Goal: Task Accomplishment & Management: Use online tool/utility

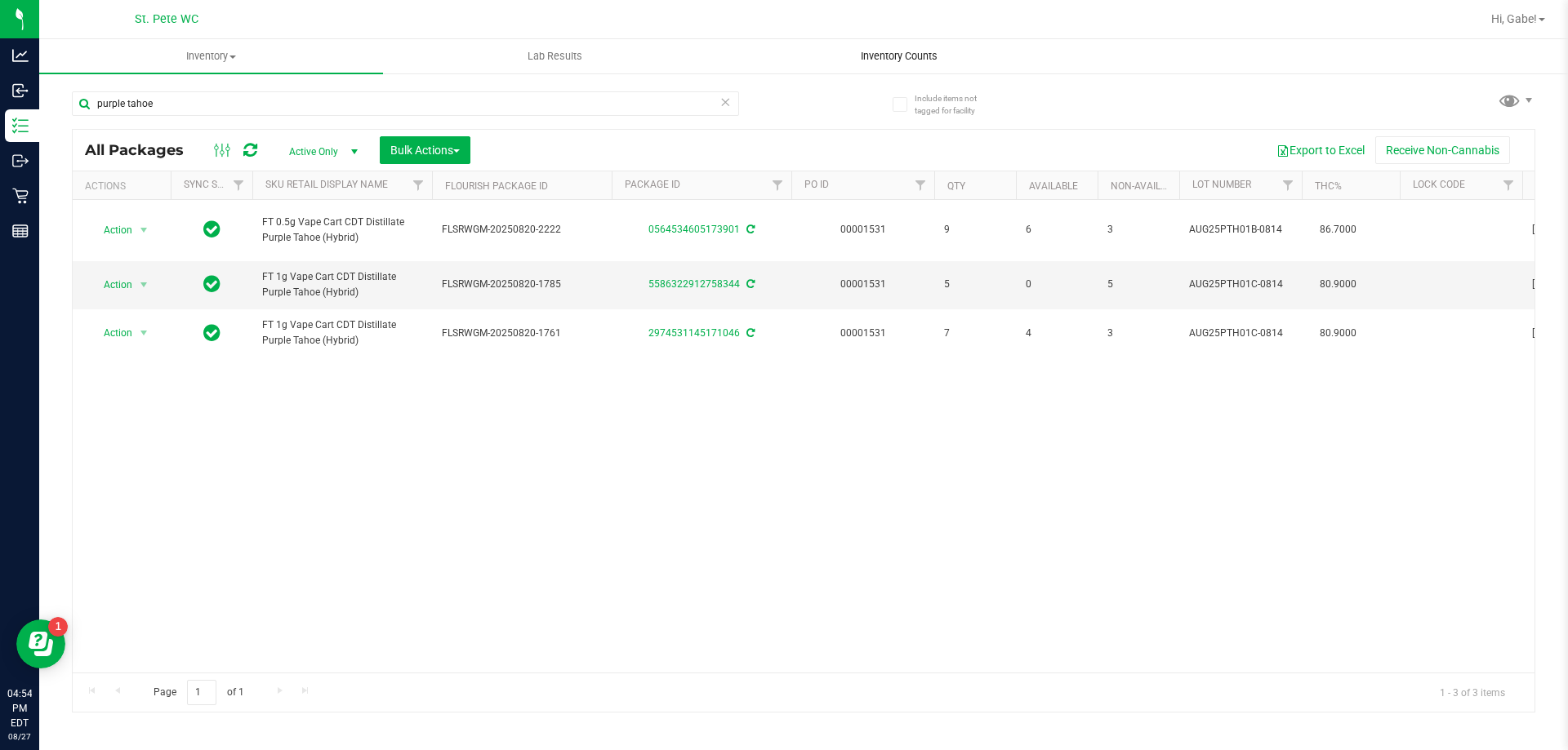
type input "purple tahoe"
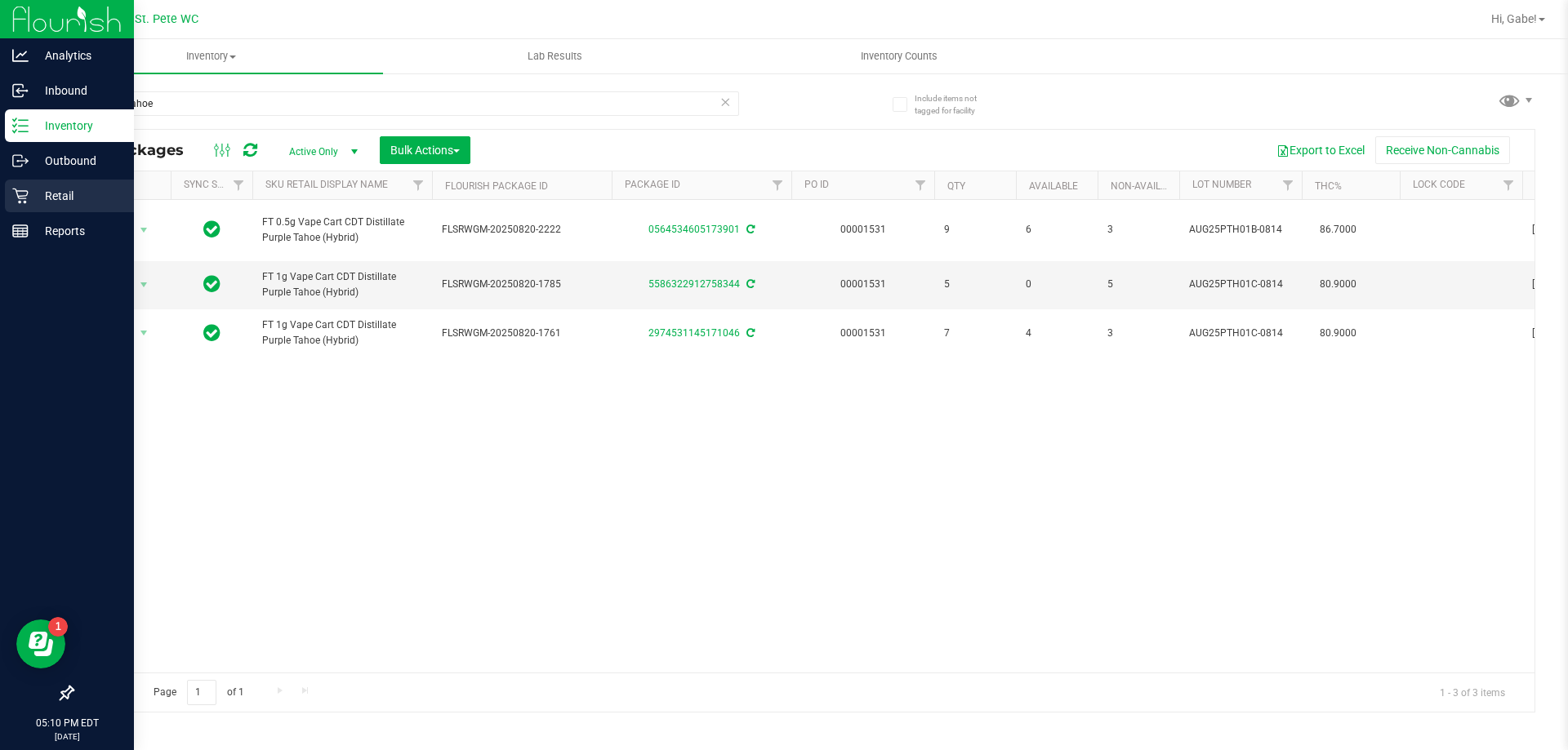
click at [18, 184] on div "Retail" at bounding box center [69, 196] width 129 height 32
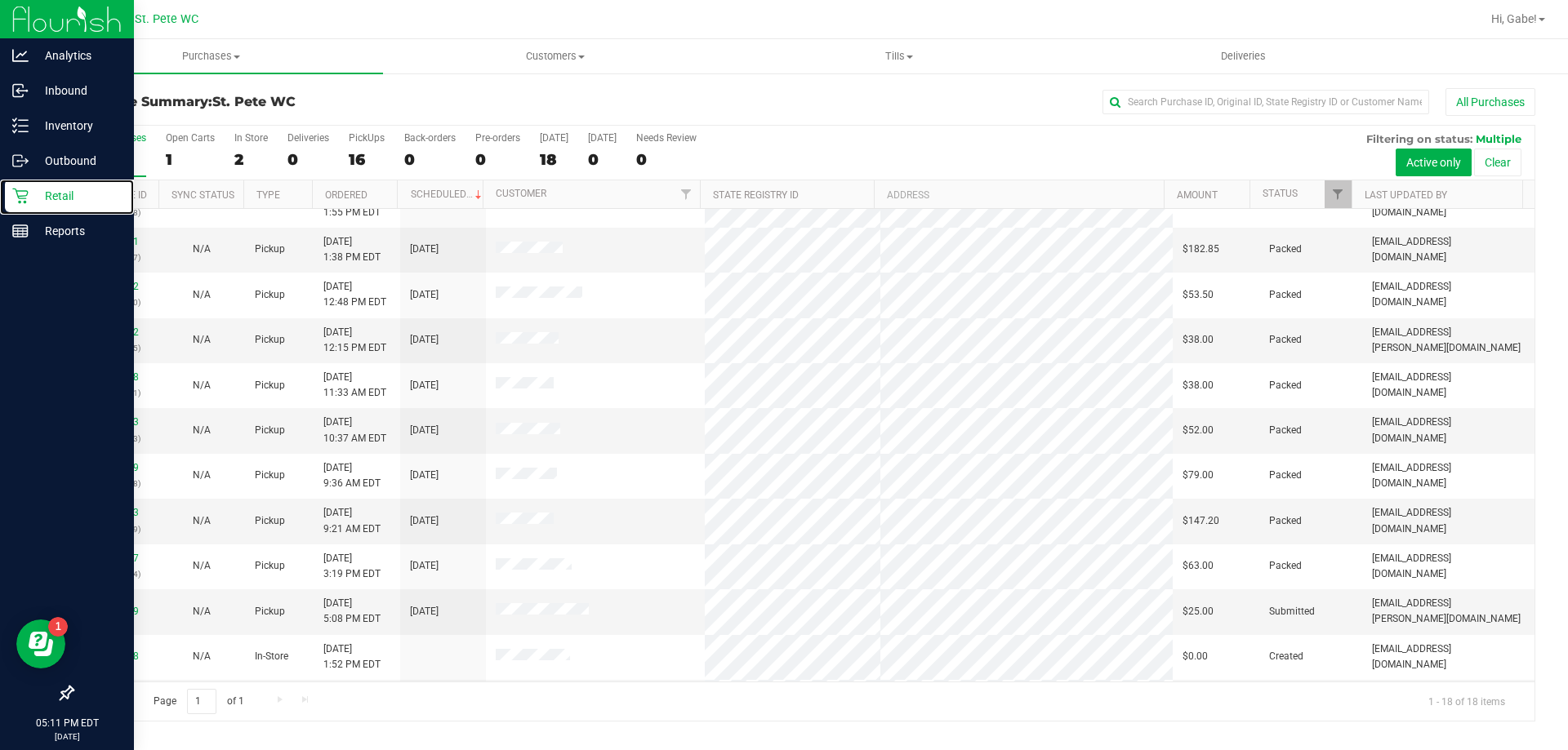
scroll to position [341, 0]
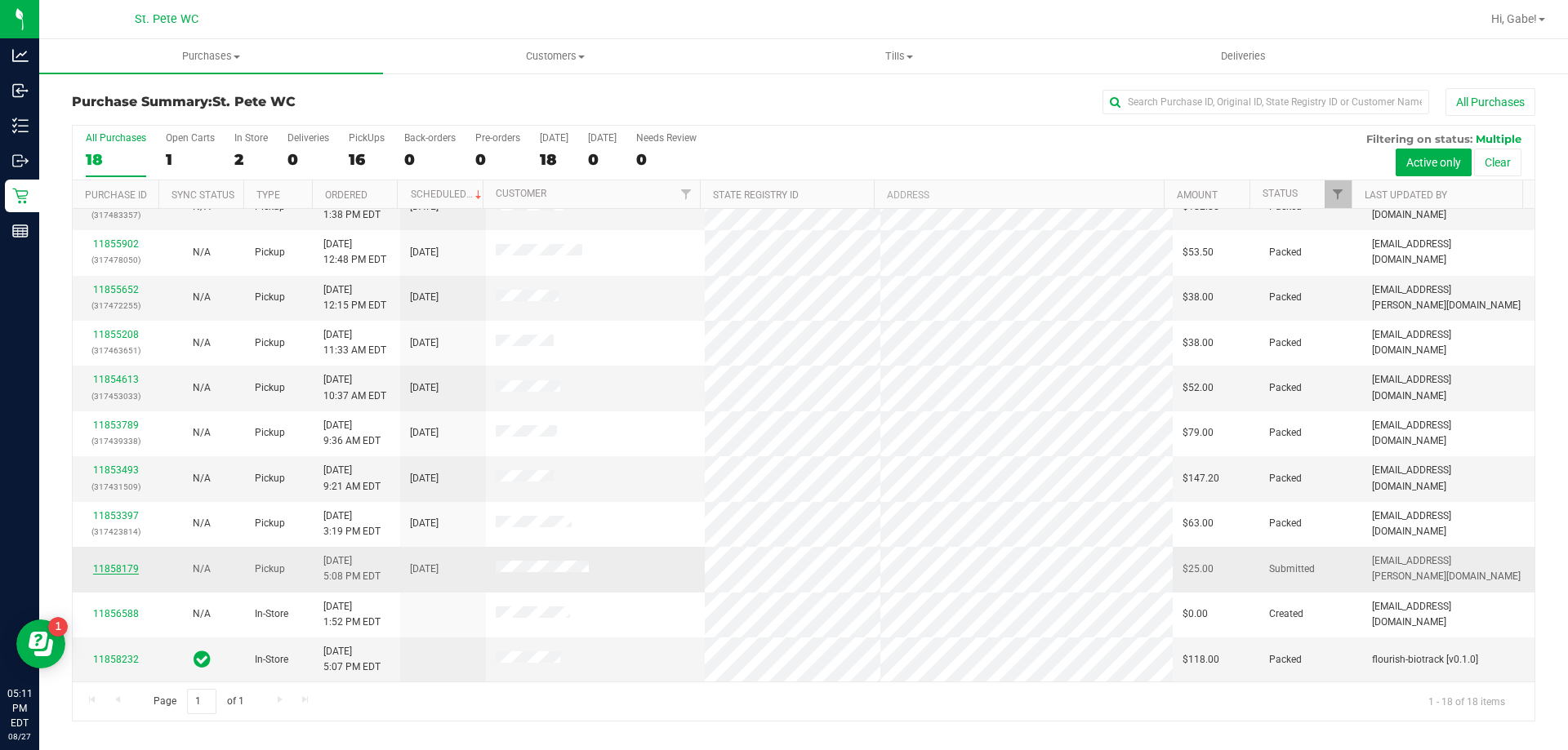
click at [106, 563] on link "11858179" at bounding box center [116, 568] width 46 height 11
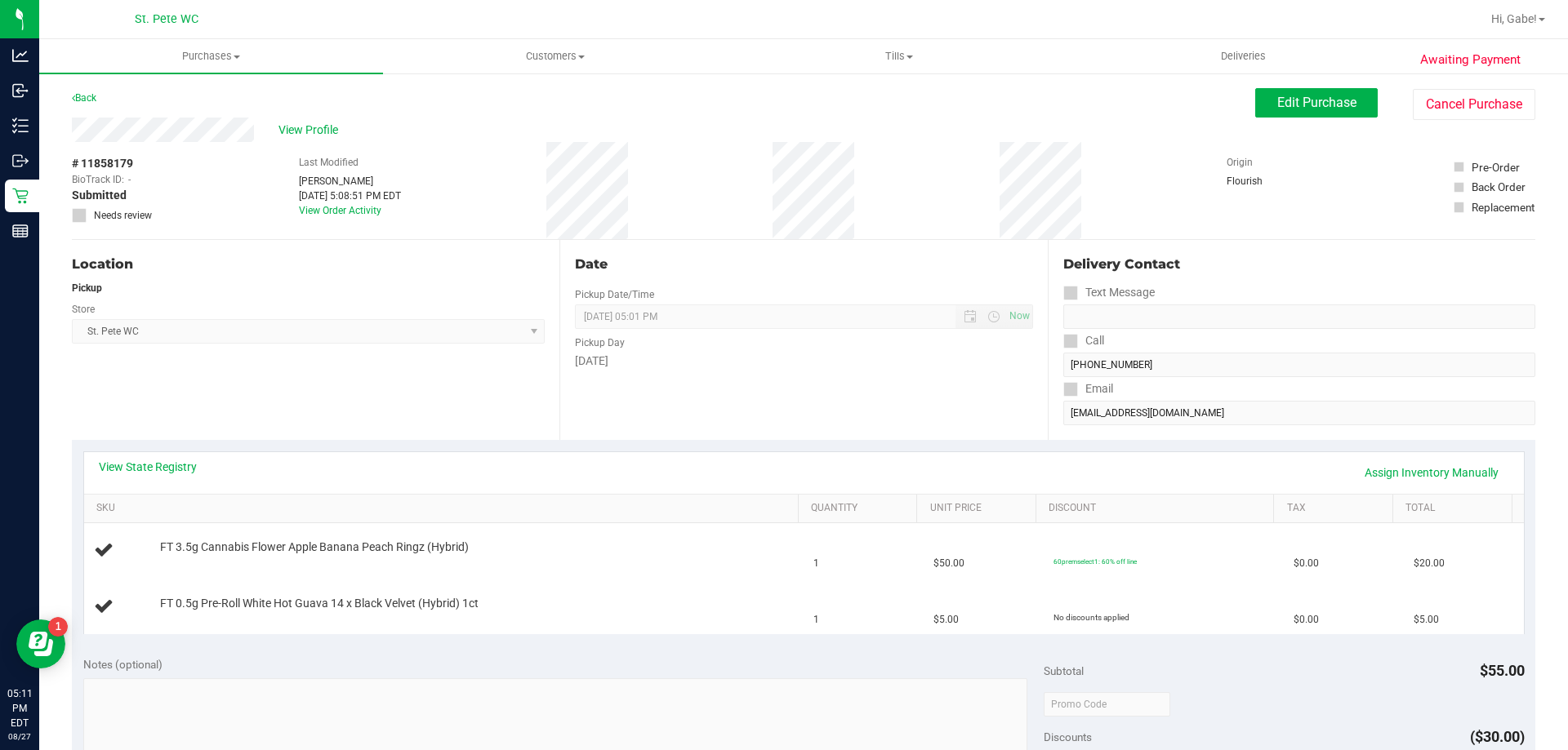
click at [895, 354] on div "[DATE]" at bounding box center [803, 362] width 458 height 18
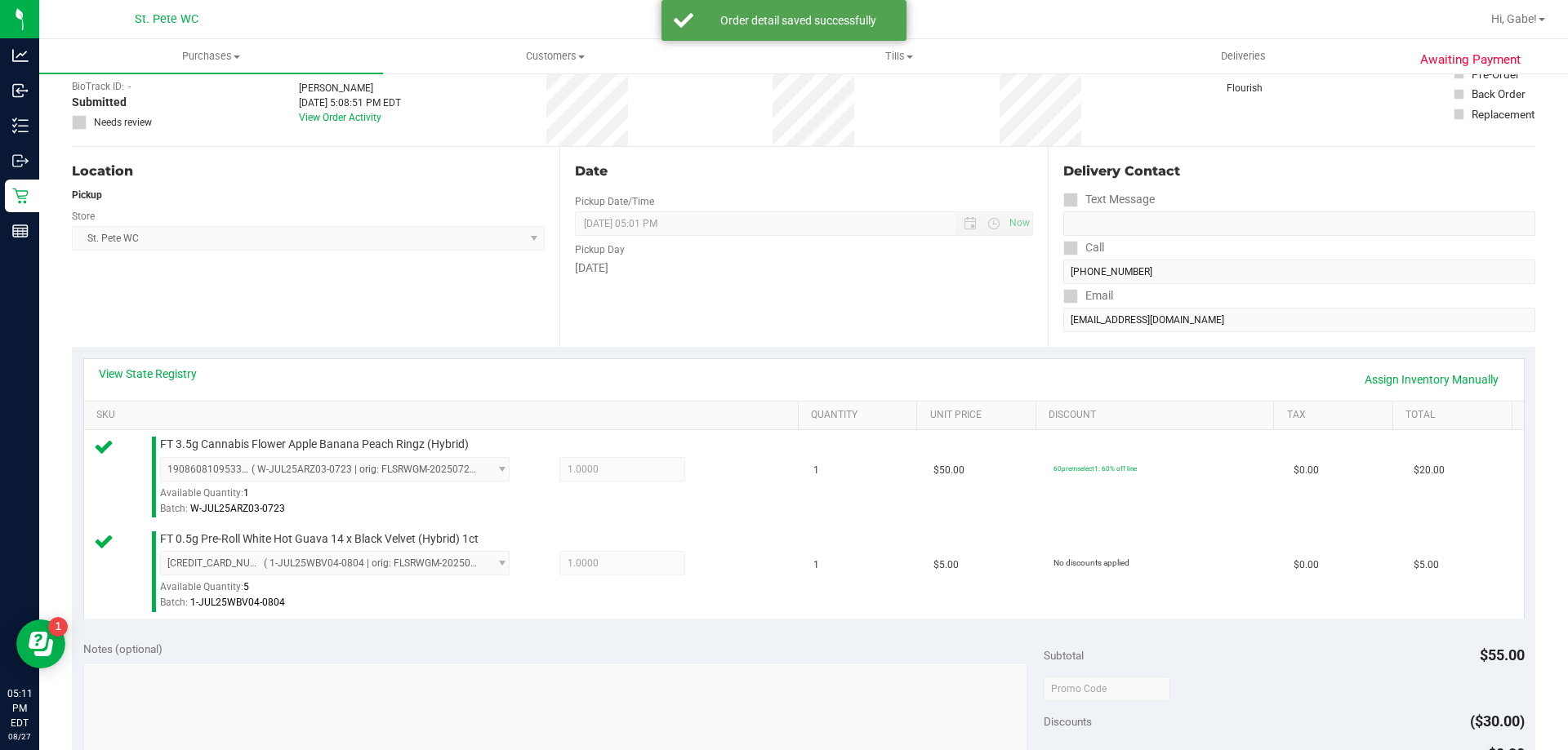
scroll to position [327, 0]
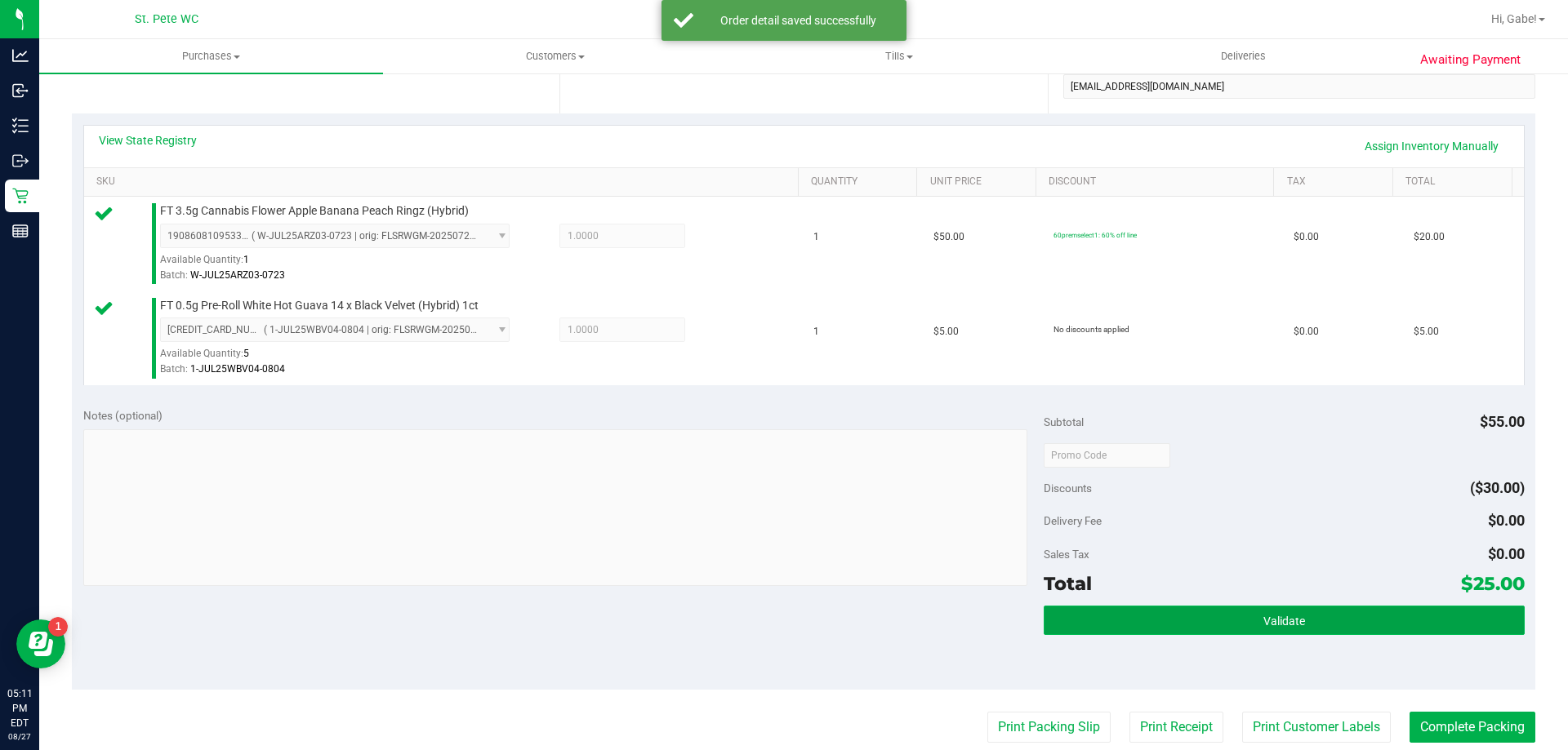
click at [1314, 615] on button "Validate" at bounding box center [1283, 620] width 481 height 29
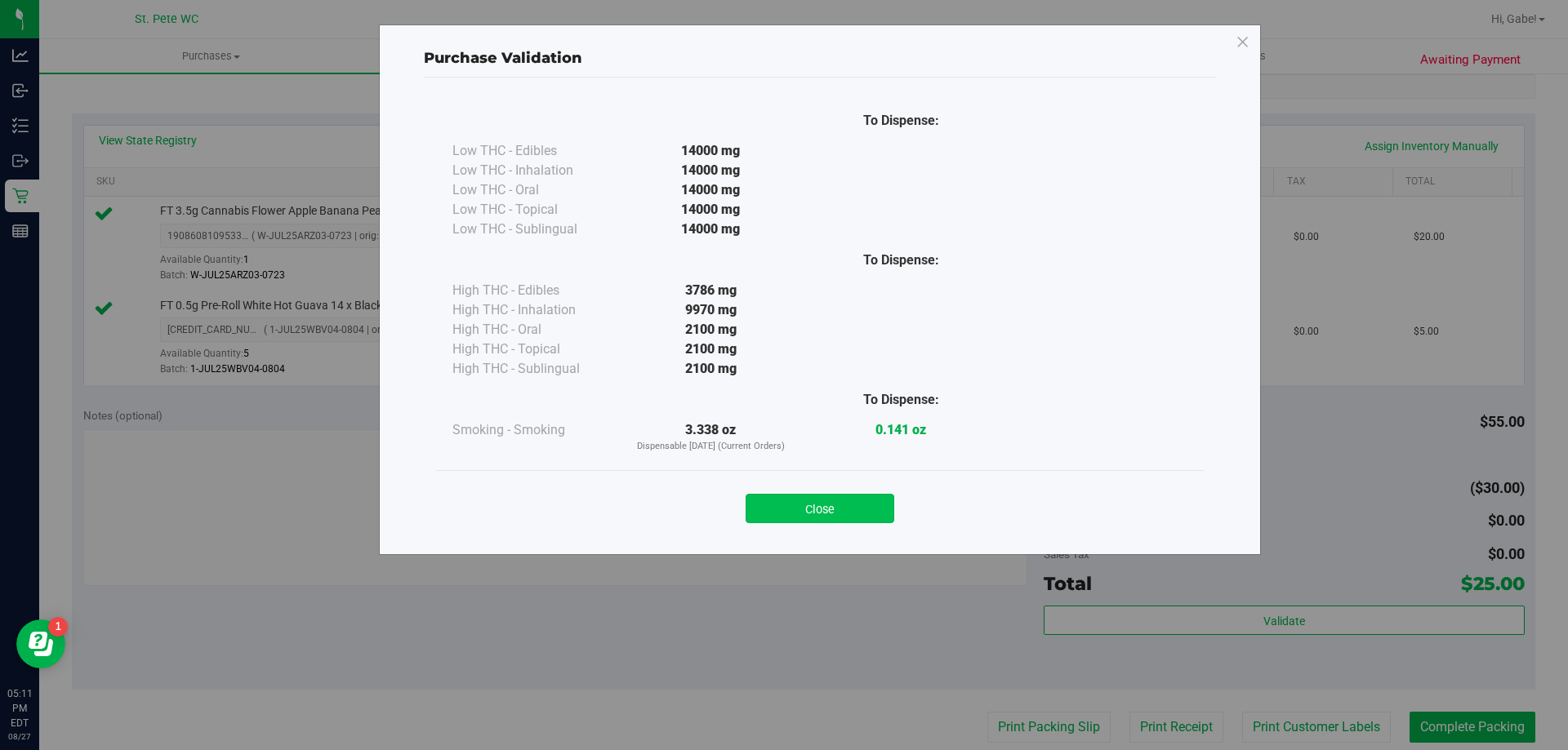
click at [878, 503] on button "Close" at bounding box center [820, 508] width 148 height 29
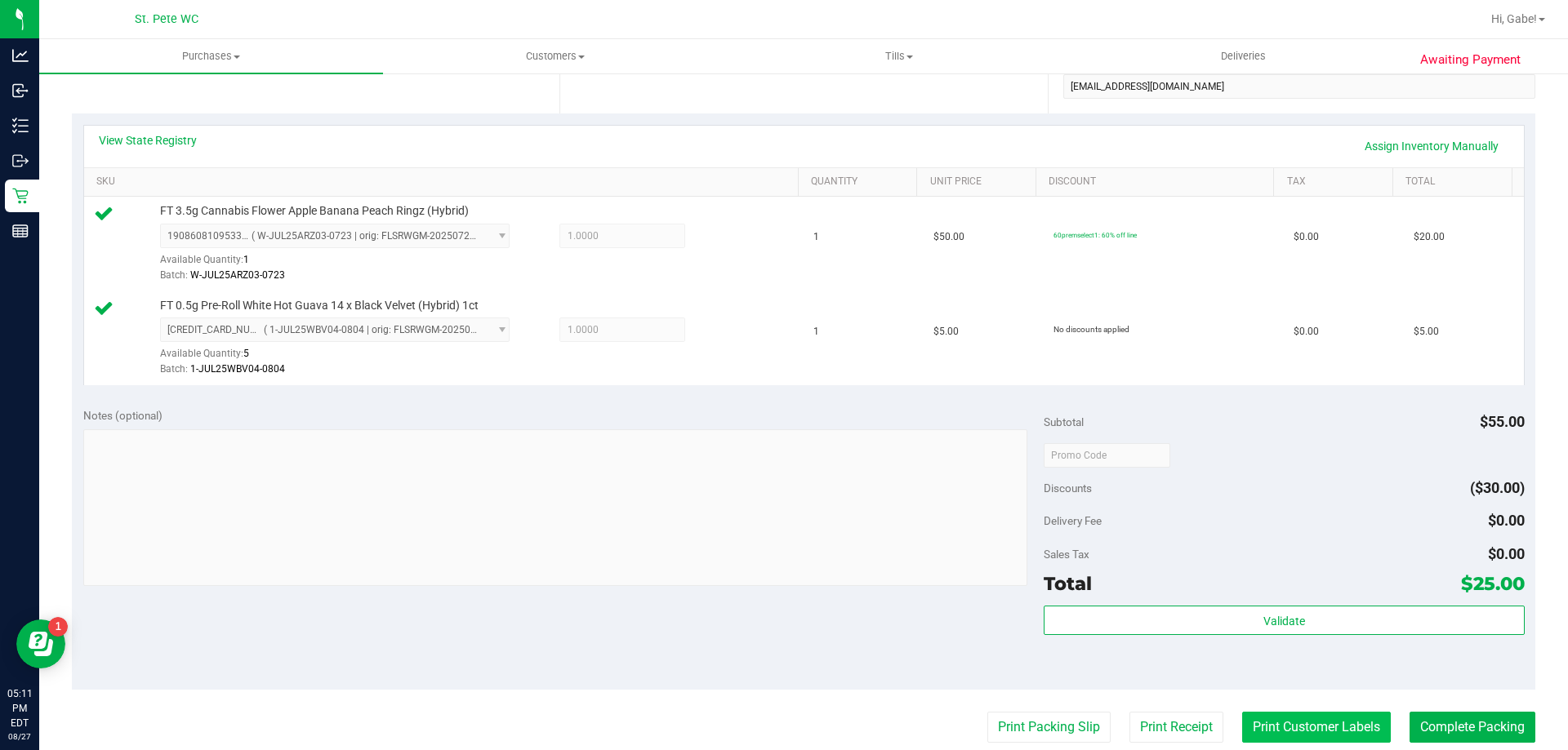
click at [1258, 728] on button "Print Customer Labels" at bounding box center [1316, 727] width 148 height 31
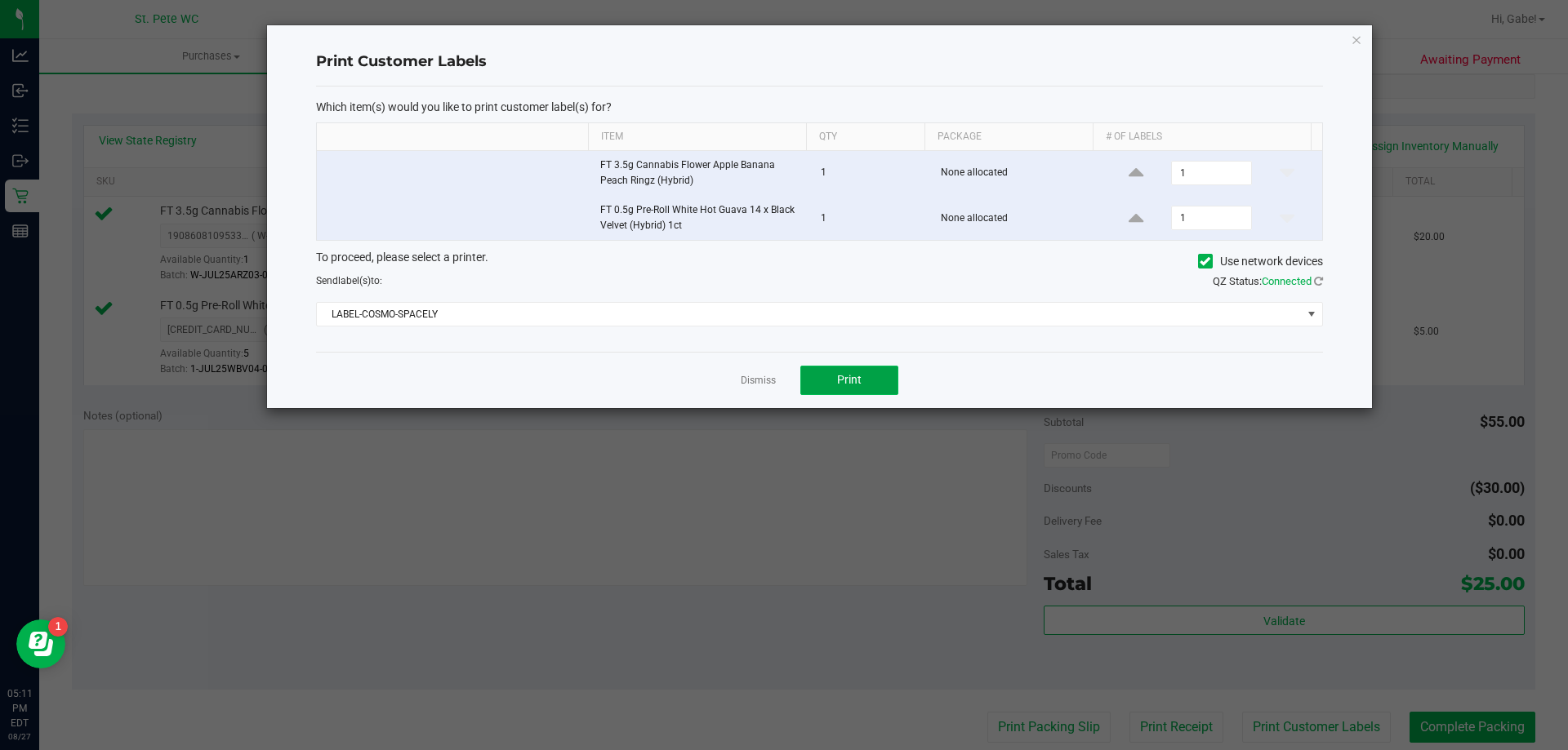
click at [857, 377] on span "Print" at bounding box center [849, 379] width 25 height 13
click at [748, 367] on div "Dismiss Print" at bounding box center [820, 380] width 1007 height 56
click at [750, 377] on link "Dismiss" at bounding box center [758, 381] width 35 height 14
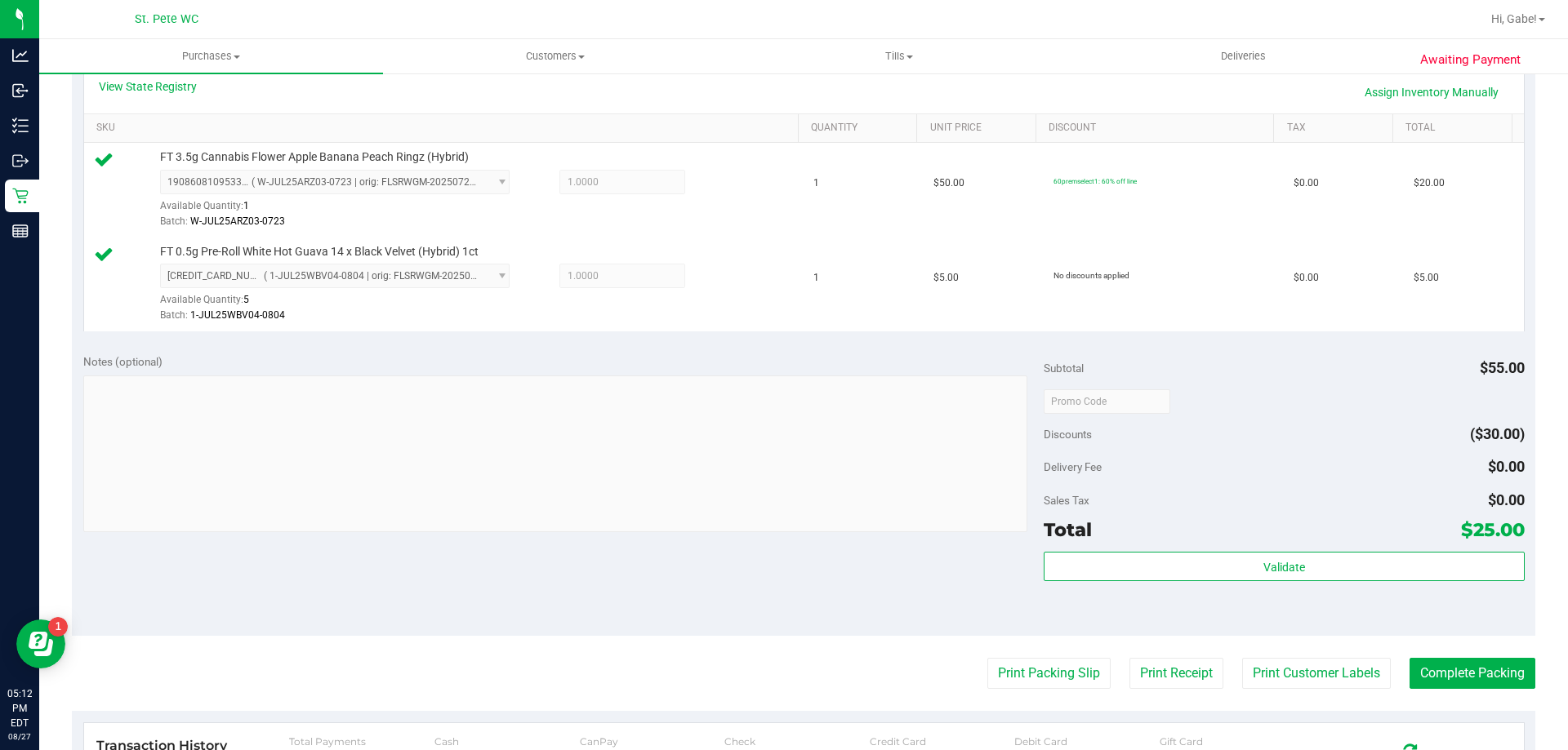
scroll to position [408, 0]
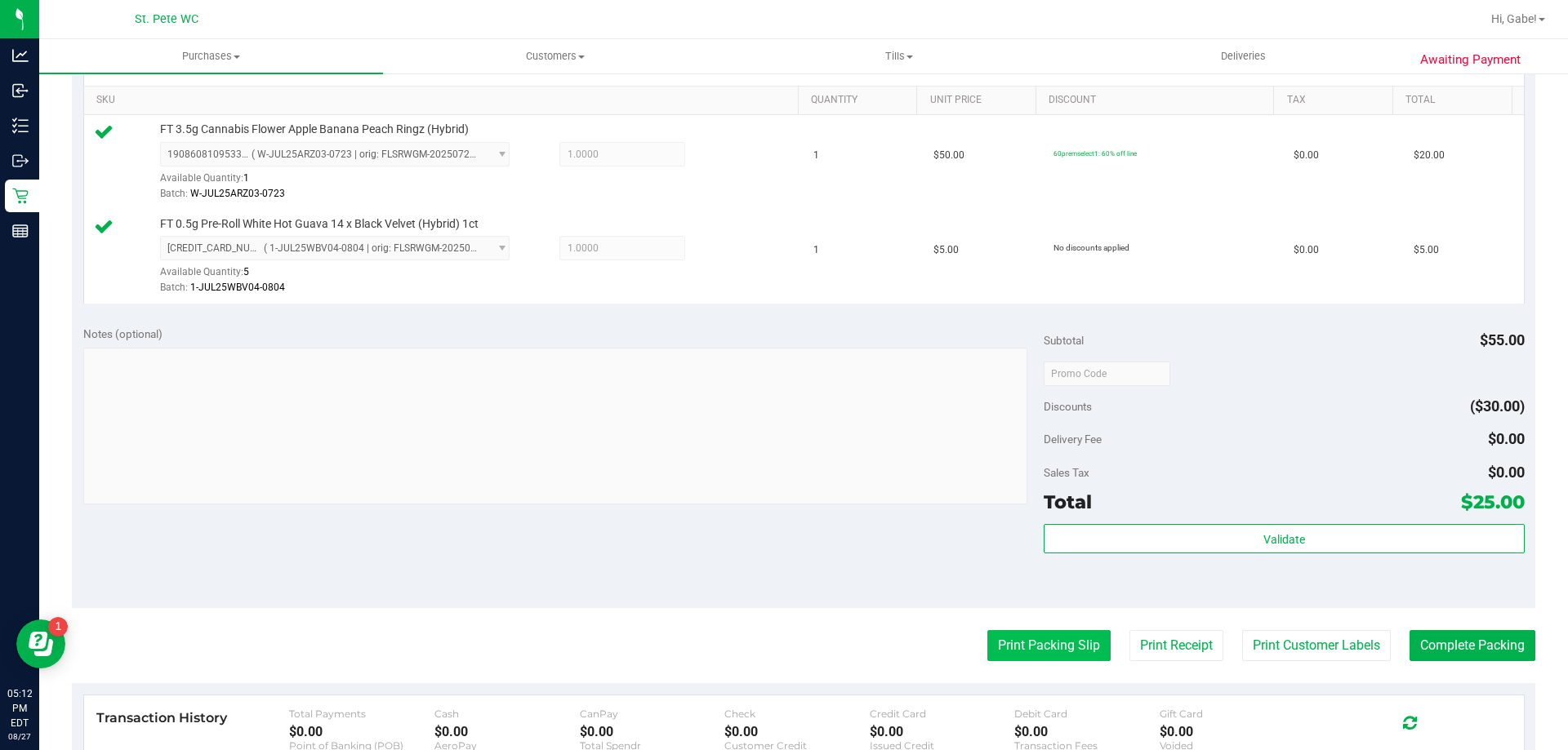
click at [1021, 653] on button "Print Packing Slip" at bounding box center [1049, 645] width 123 height 31
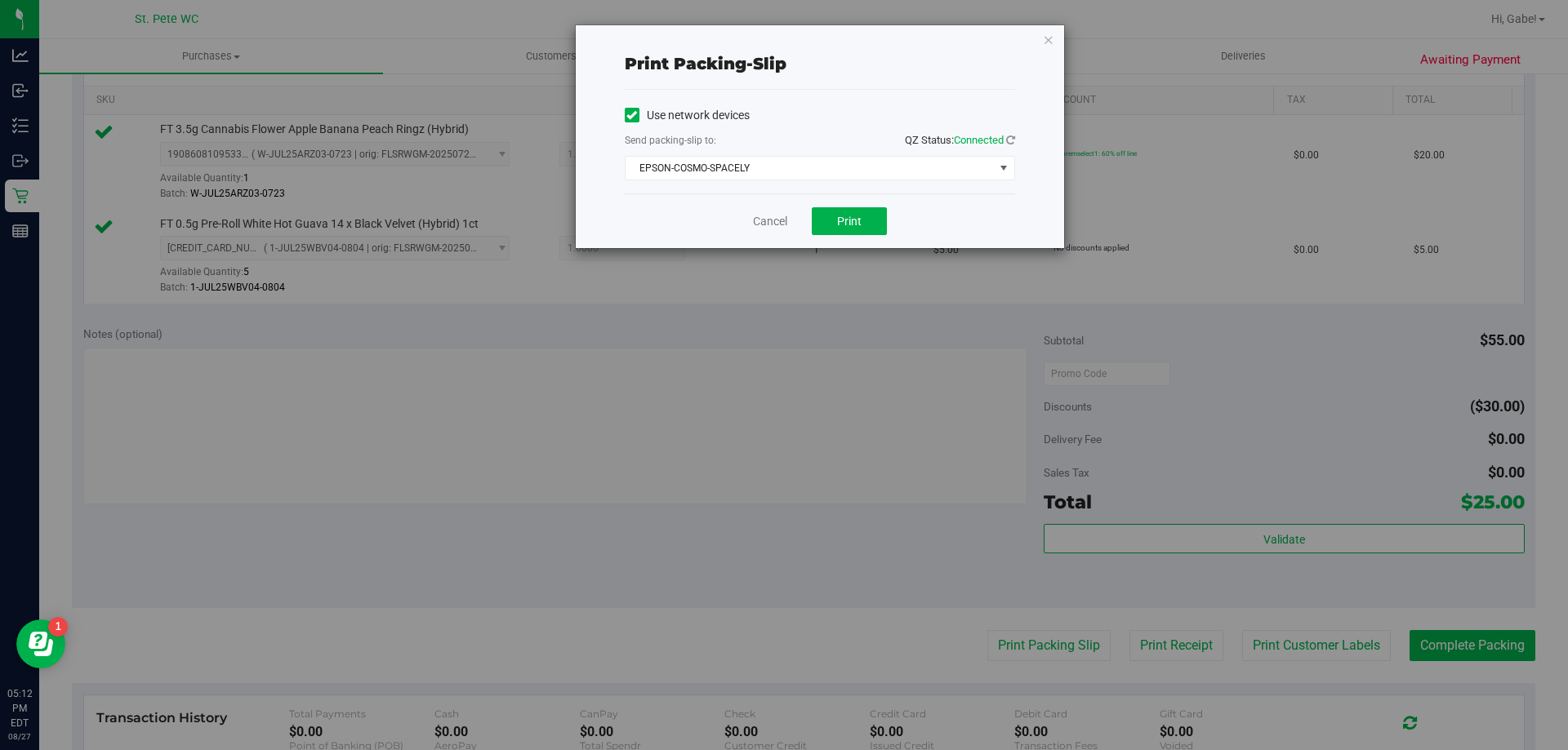
click at [842, 238] on div "Cancel Print" at bounding box center [820, 220] width 390 height 54
click at [842, 232] on button "Print" at bounding box center [849, 221] width 76 height 28
click at [765, 215] on link "Cancel" at bounding box center [770, 222] width 34 height 18
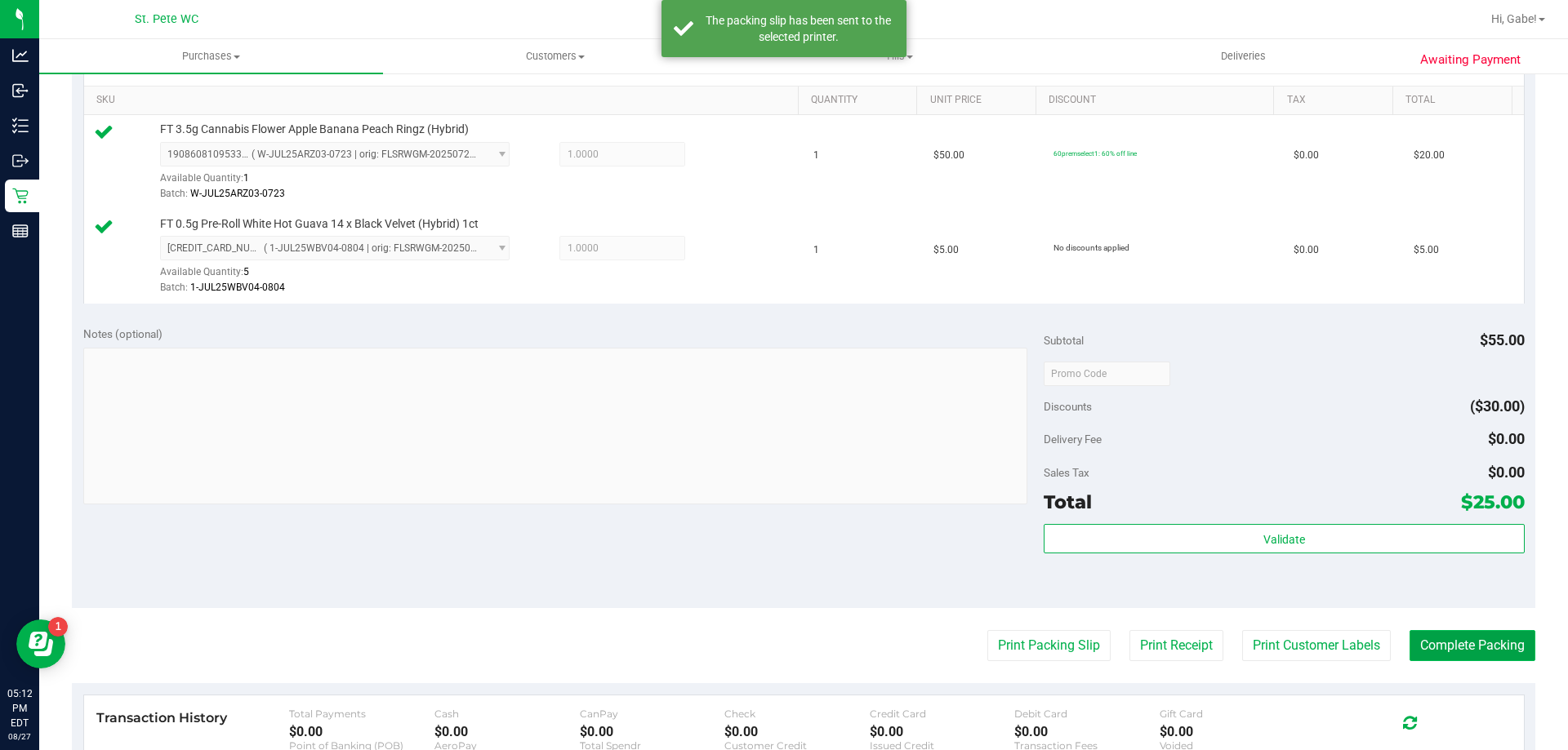
click at [1472, 638] on button "Complete Packing" at bounding box center [1472, 645] width 126 height 31
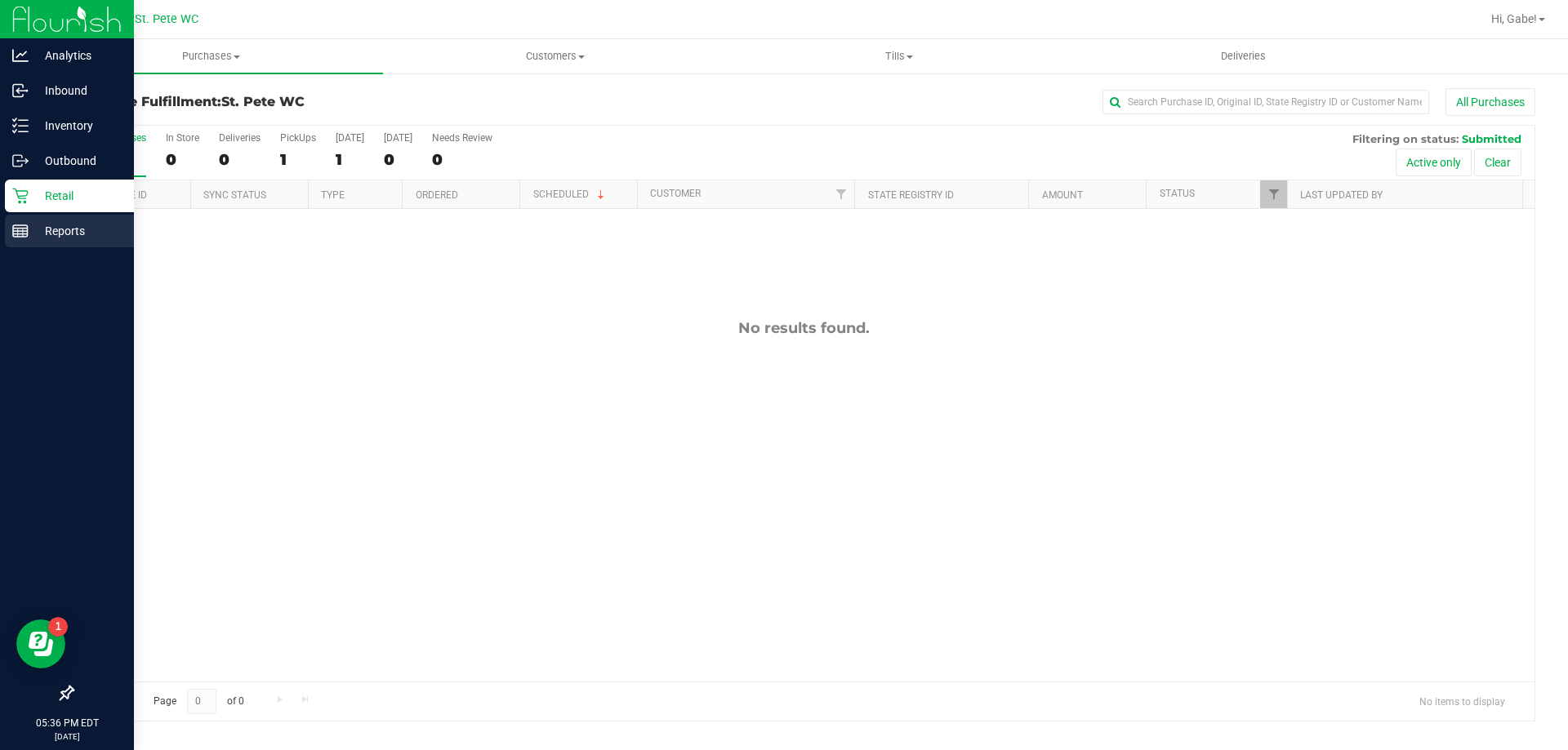
click at [29, 227] on p "Reports" at bounding box center [78, 231] width 98 height 19
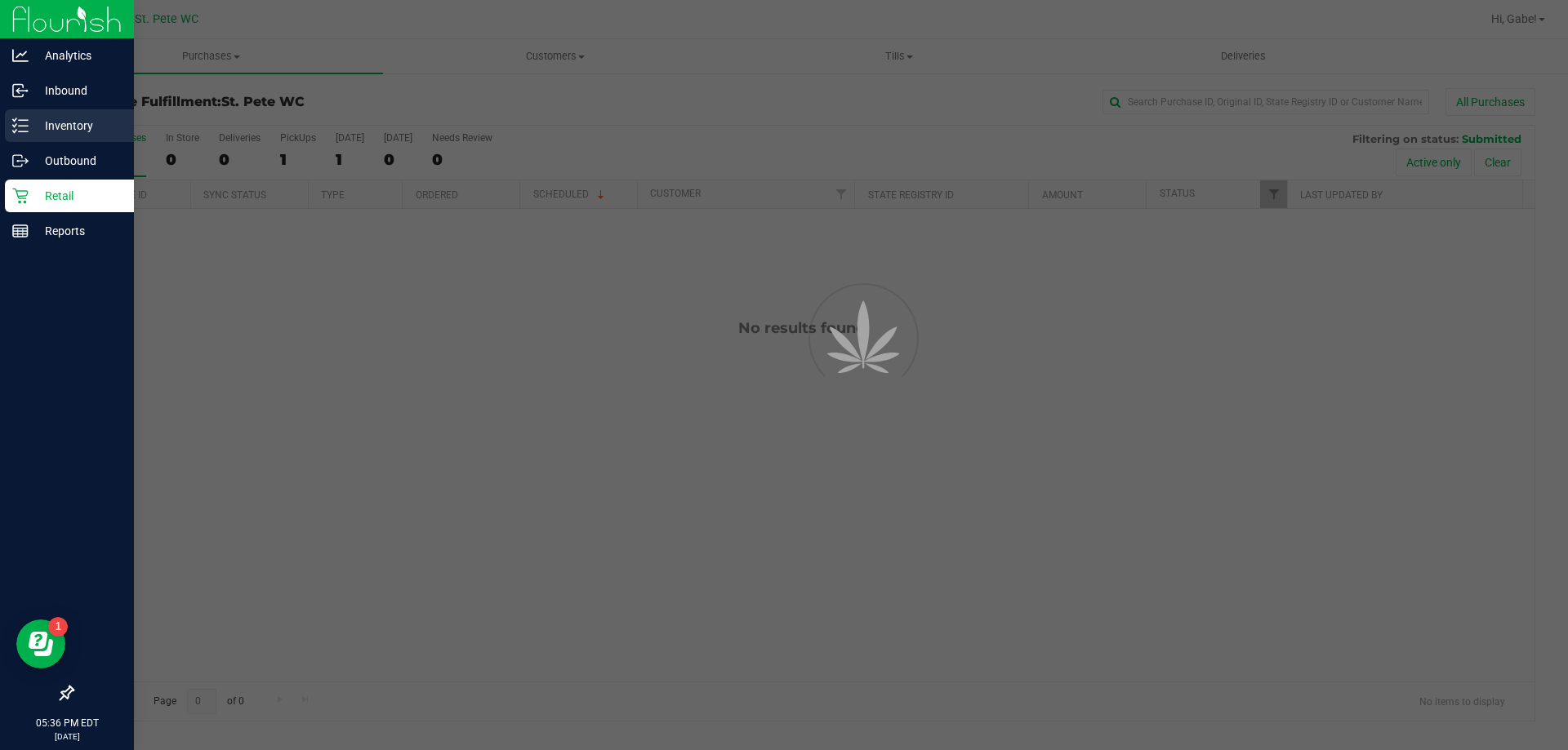
click at [47, 120] on p "Inventory" at bounding box center [78, 126] width 98 height 19
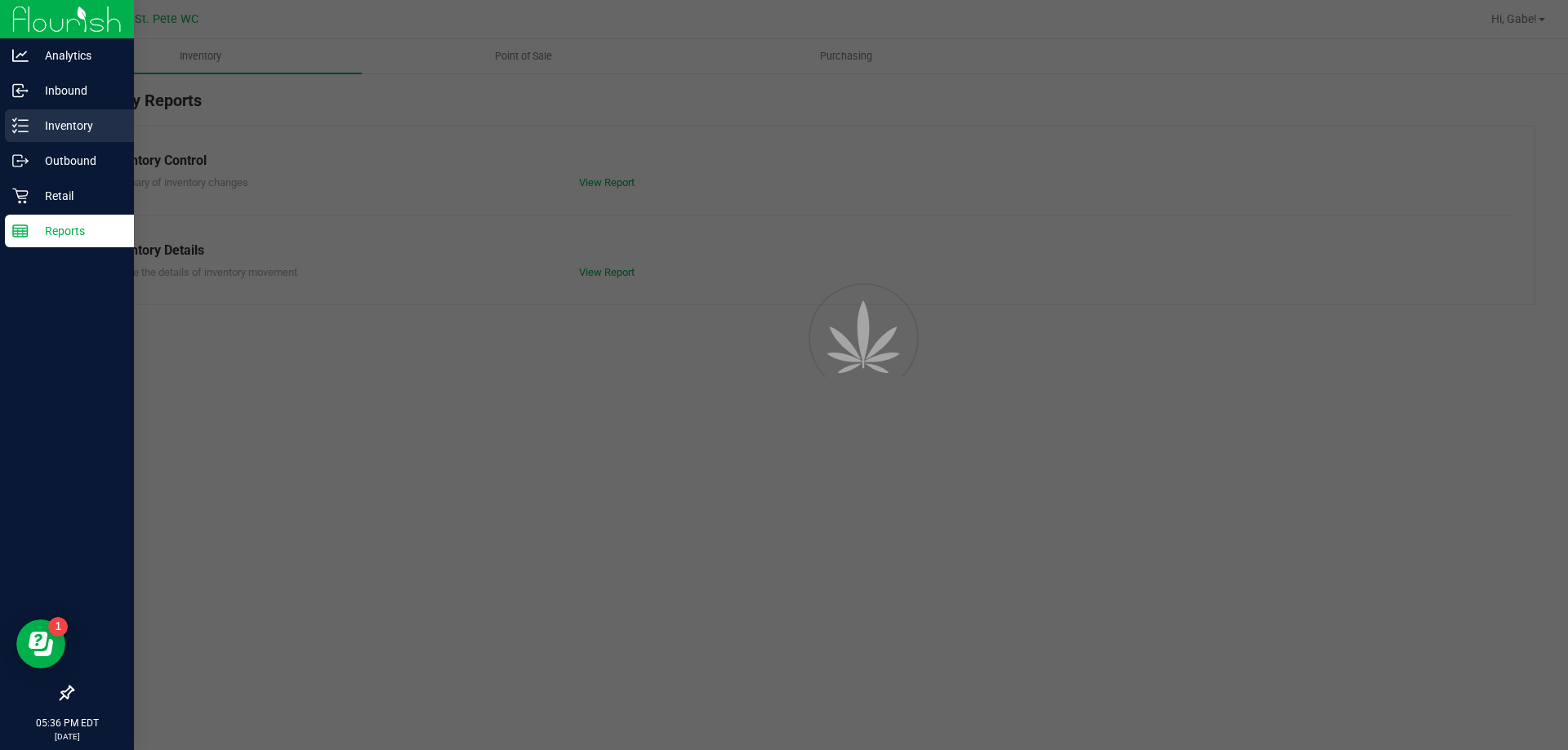
click at [49, 119] on p "Inventory" at bounding box center [78, 126] width 98 height 19
click at [62, 117] on p "Inventory" at bounding box center [78, 126] width 98 height 19
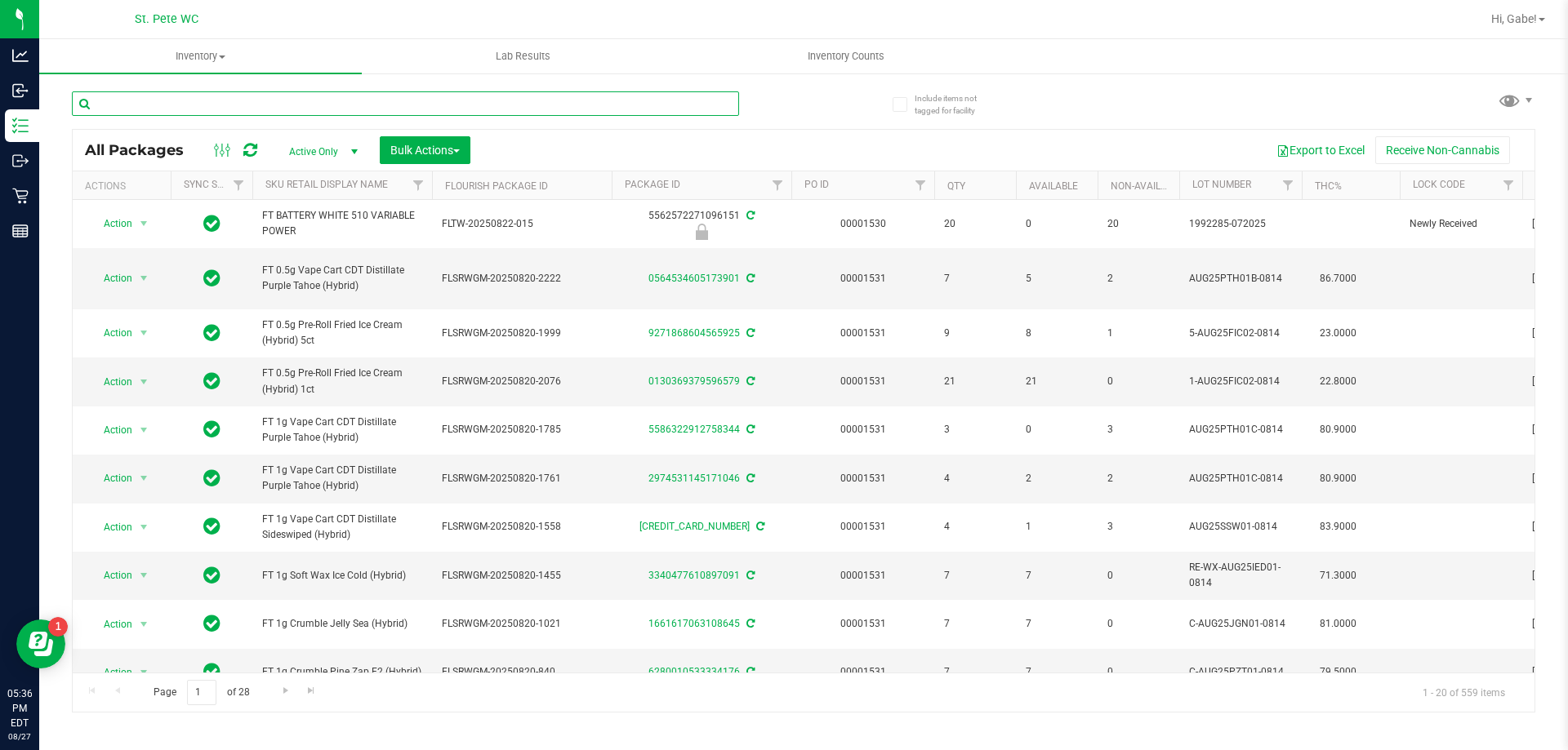
click at [412, 107] on input "text" at bounding box center [406, 104] width 668 height 25
type input "1992498-062025"
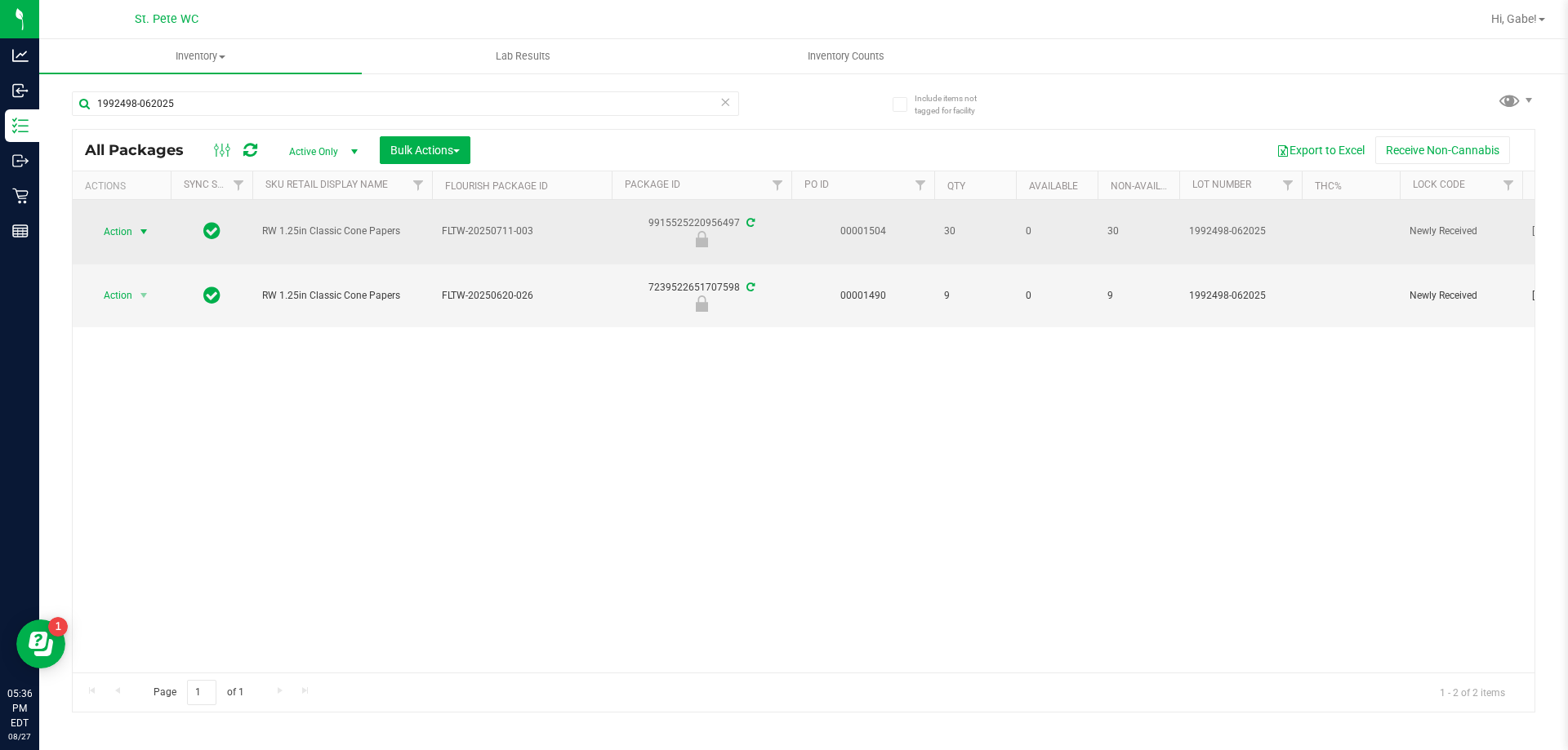
click at [105, 239] on span "Action" at bounding box center [111, 232] width 44 height 23
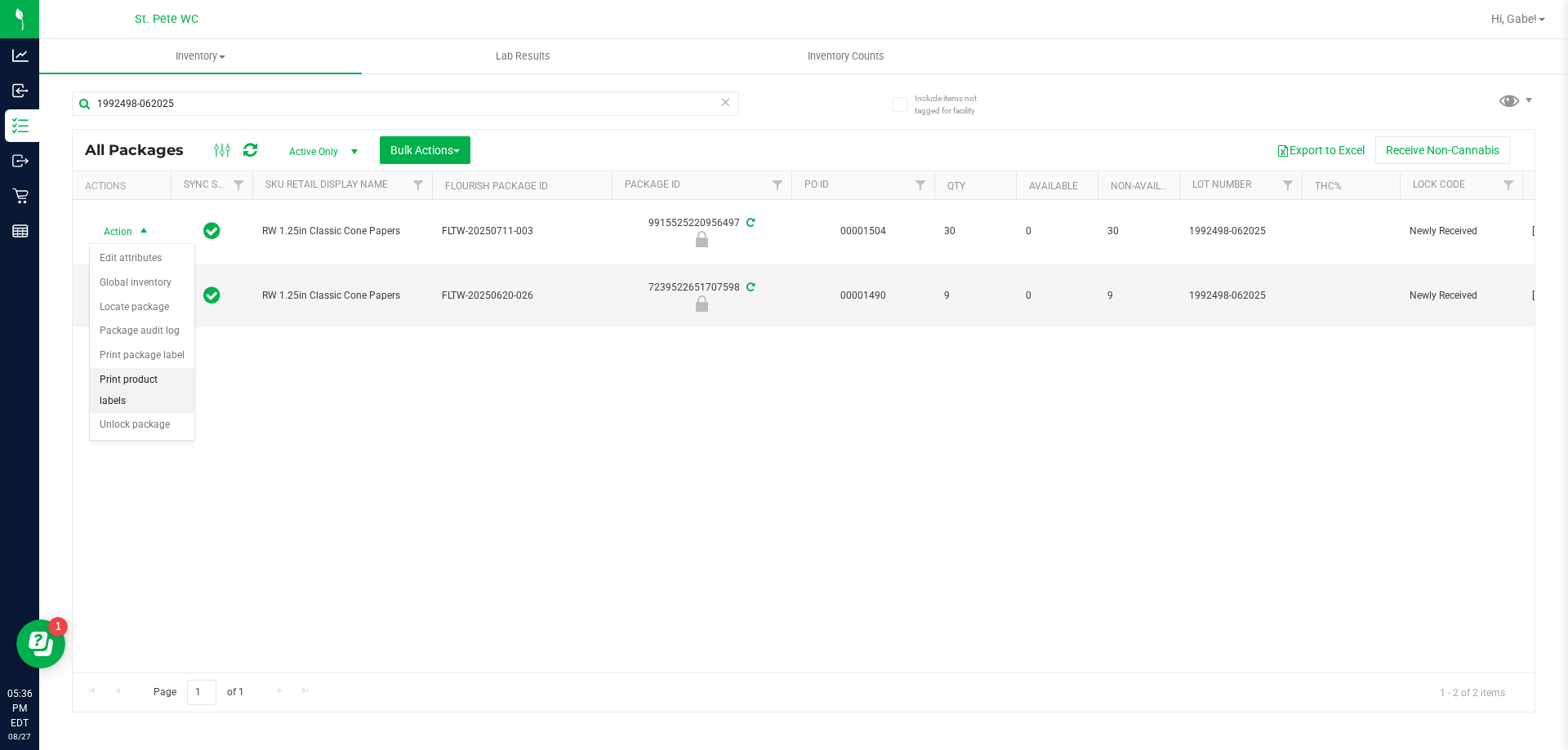
click at [153, 391] on li "Print product labels" at bounding box center [141, 390] width 105 height 45
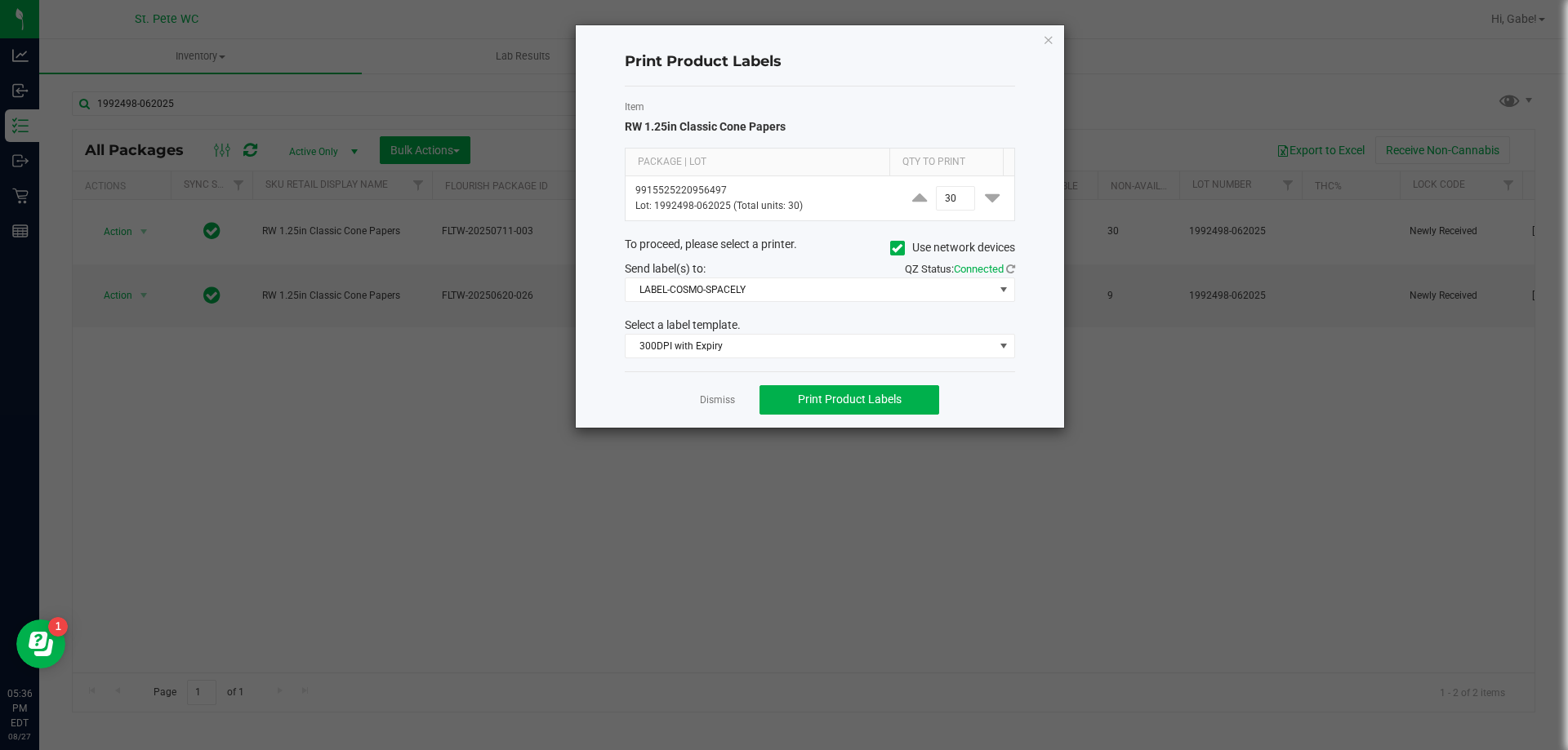
click at [716, 400] on link "Dismiss" at bounding box center [718, 400] width 35 height 14
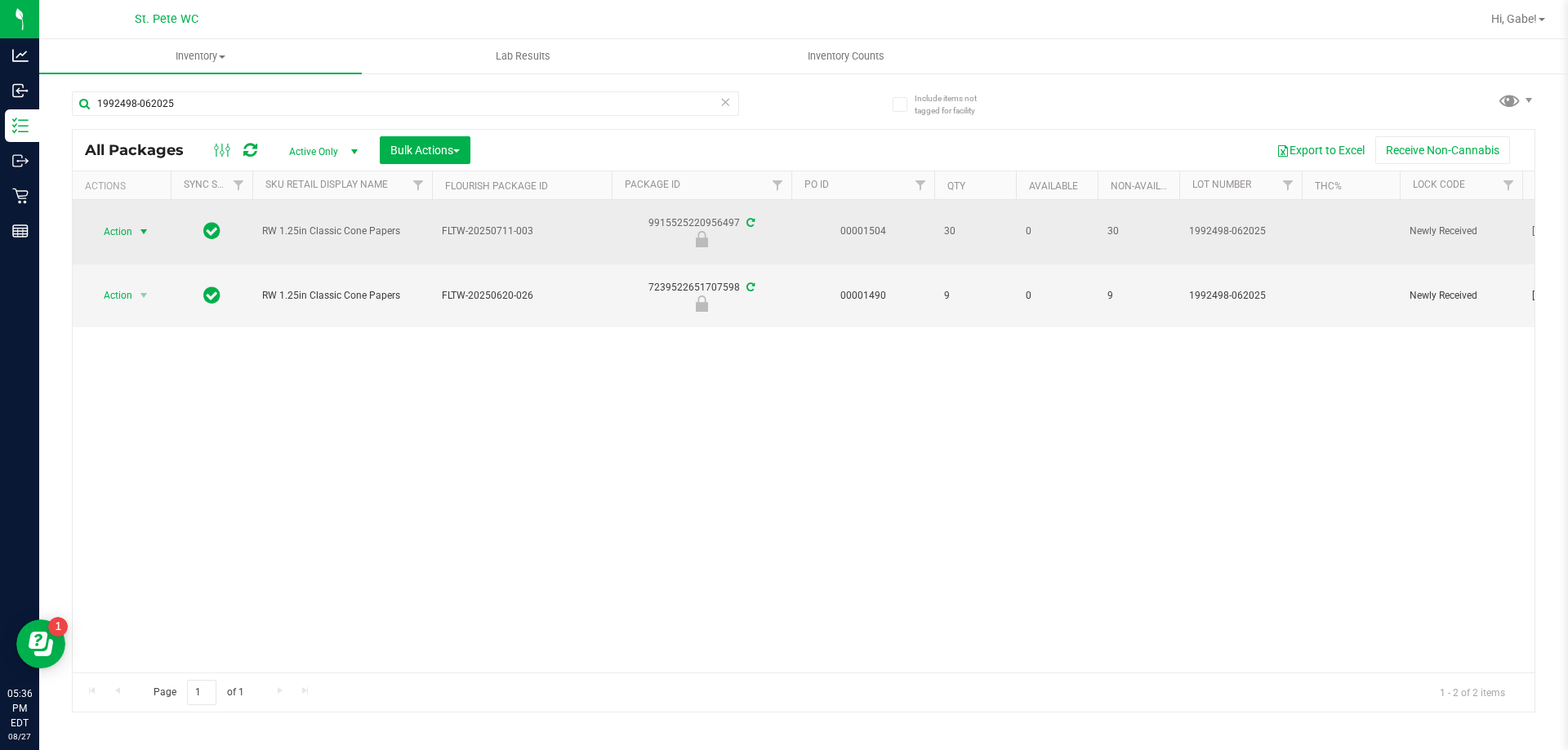
click at [102, 230] on span "Action" at bounding box center [111, 232] width 44 height 23
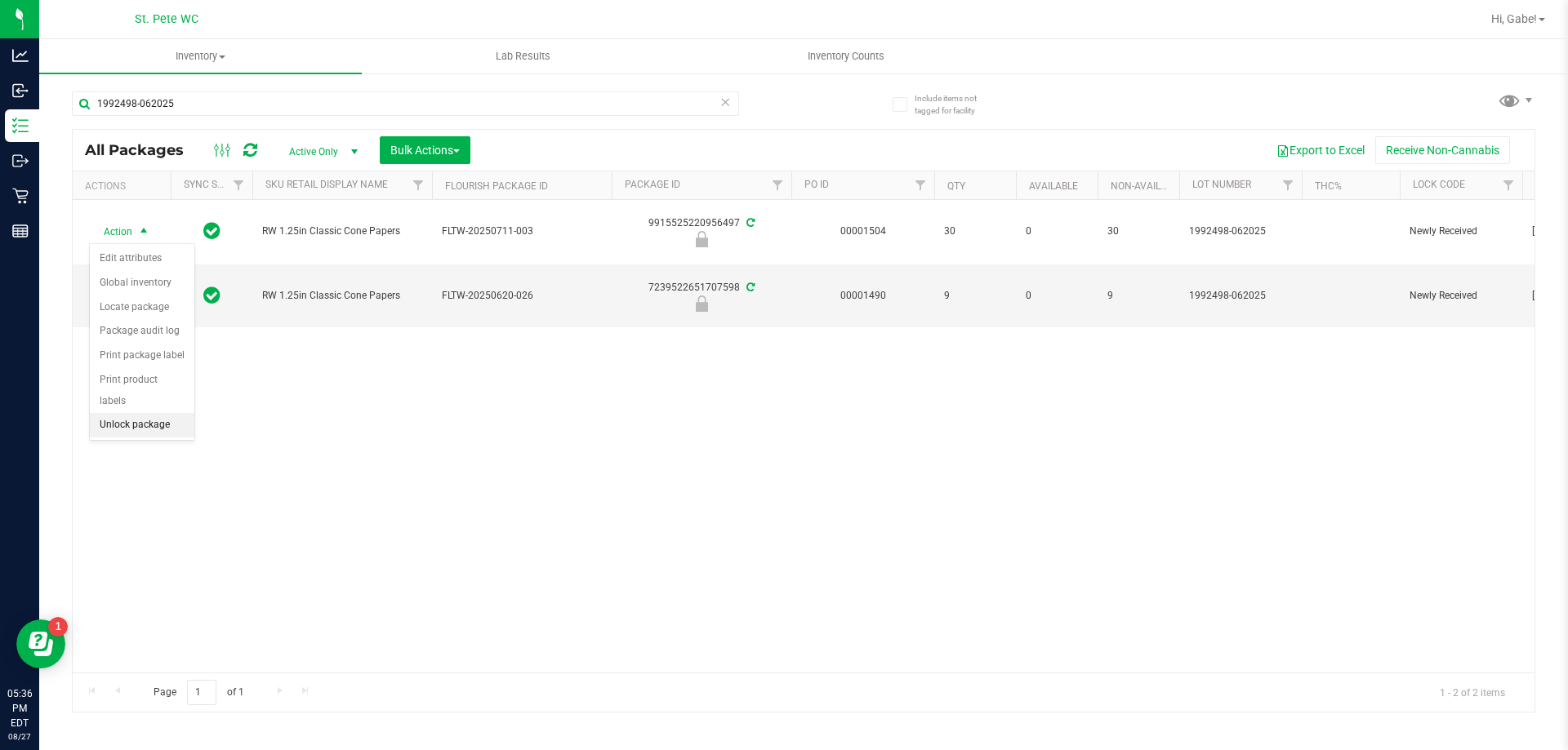
click at [161, 413] on li "Unlock package" at bounding box center [141, 425] width 105 height 25
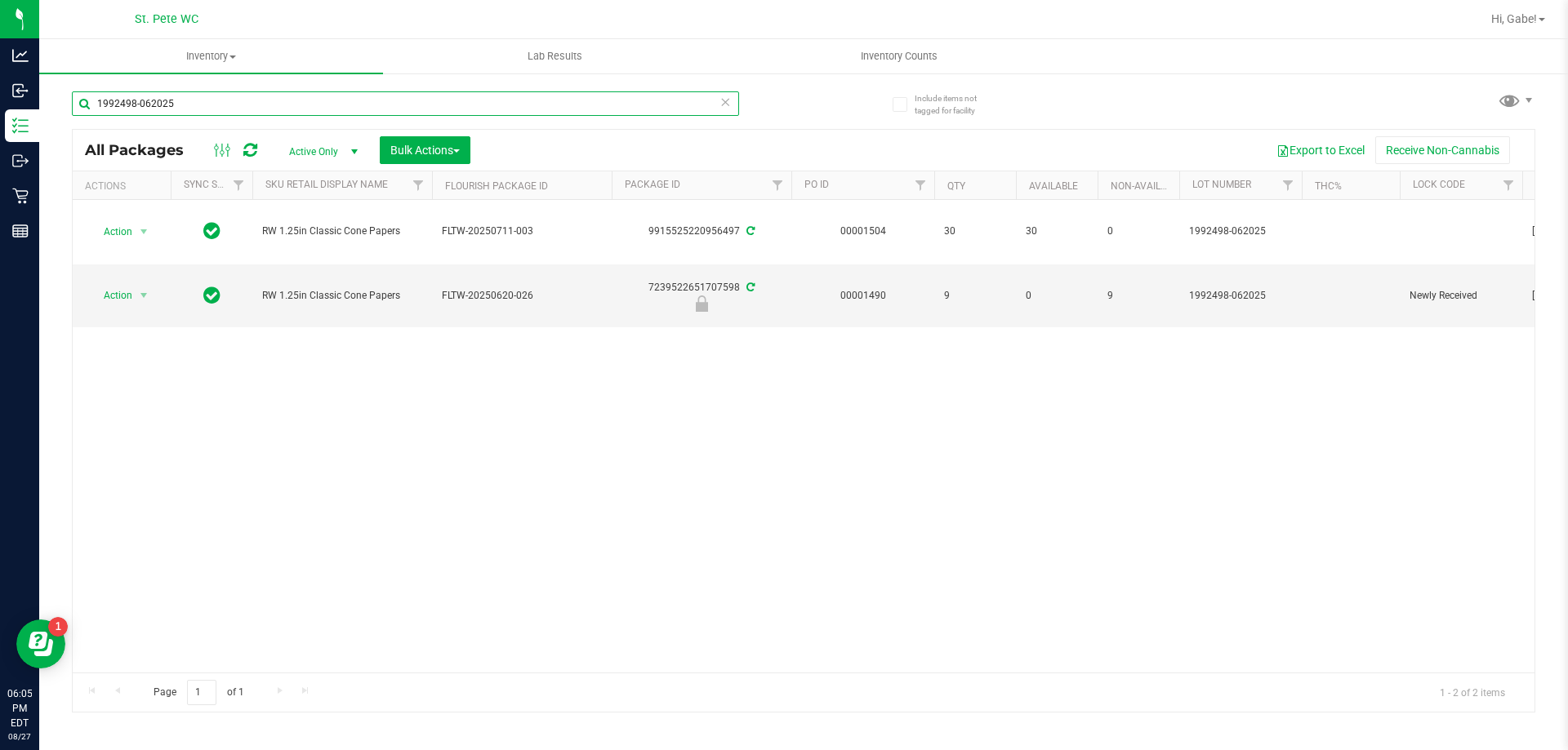
click at [255, 105] on input "1992498-062025" at bounding box center [406, 104] width 668 height 25
click at [253, 105] on input "1992498-062025" at bounding box center [406, 104] width 668 height 25
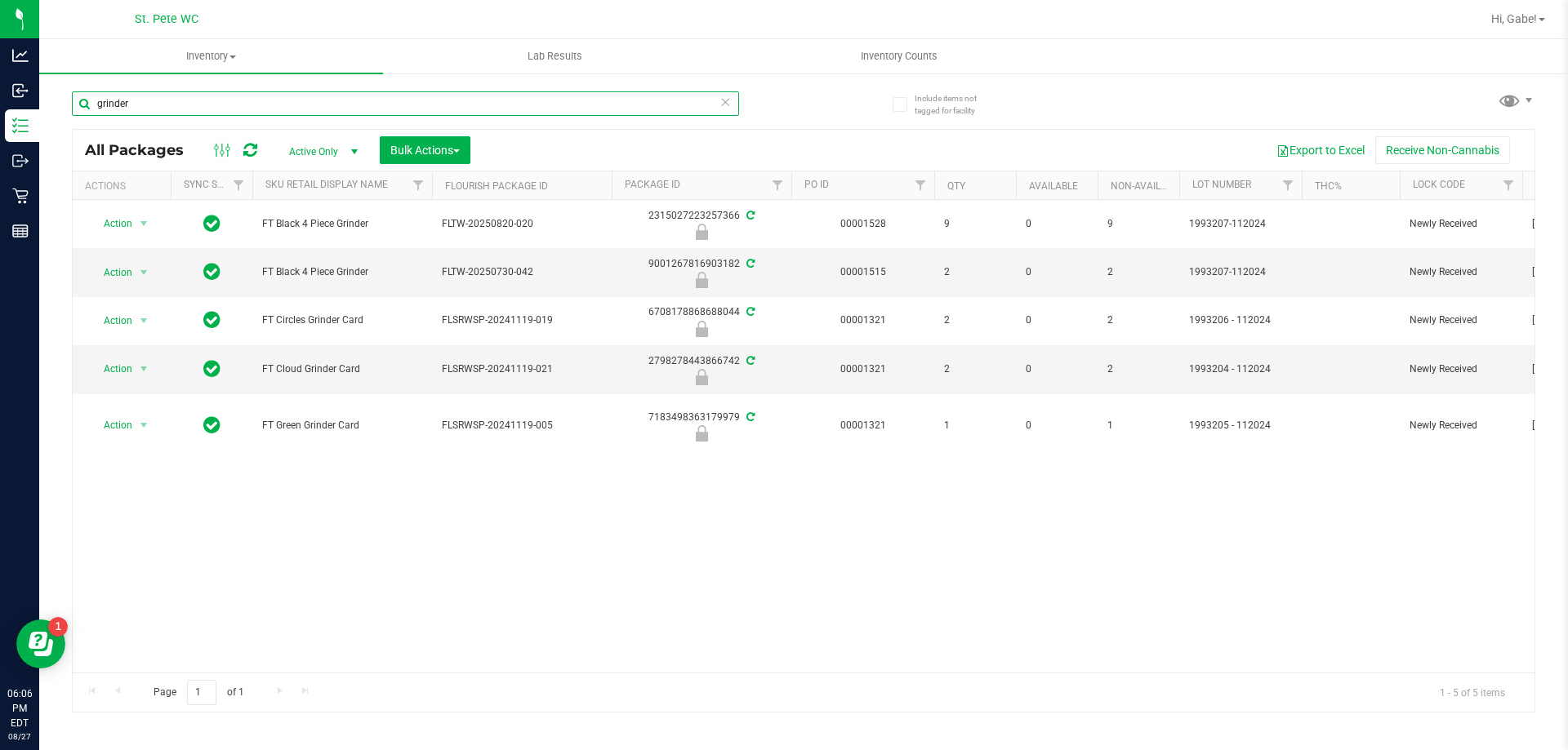
click at [316, 98] on input "grinder" at bounding box center [406, 104] width 668 height 25
type input "paper"
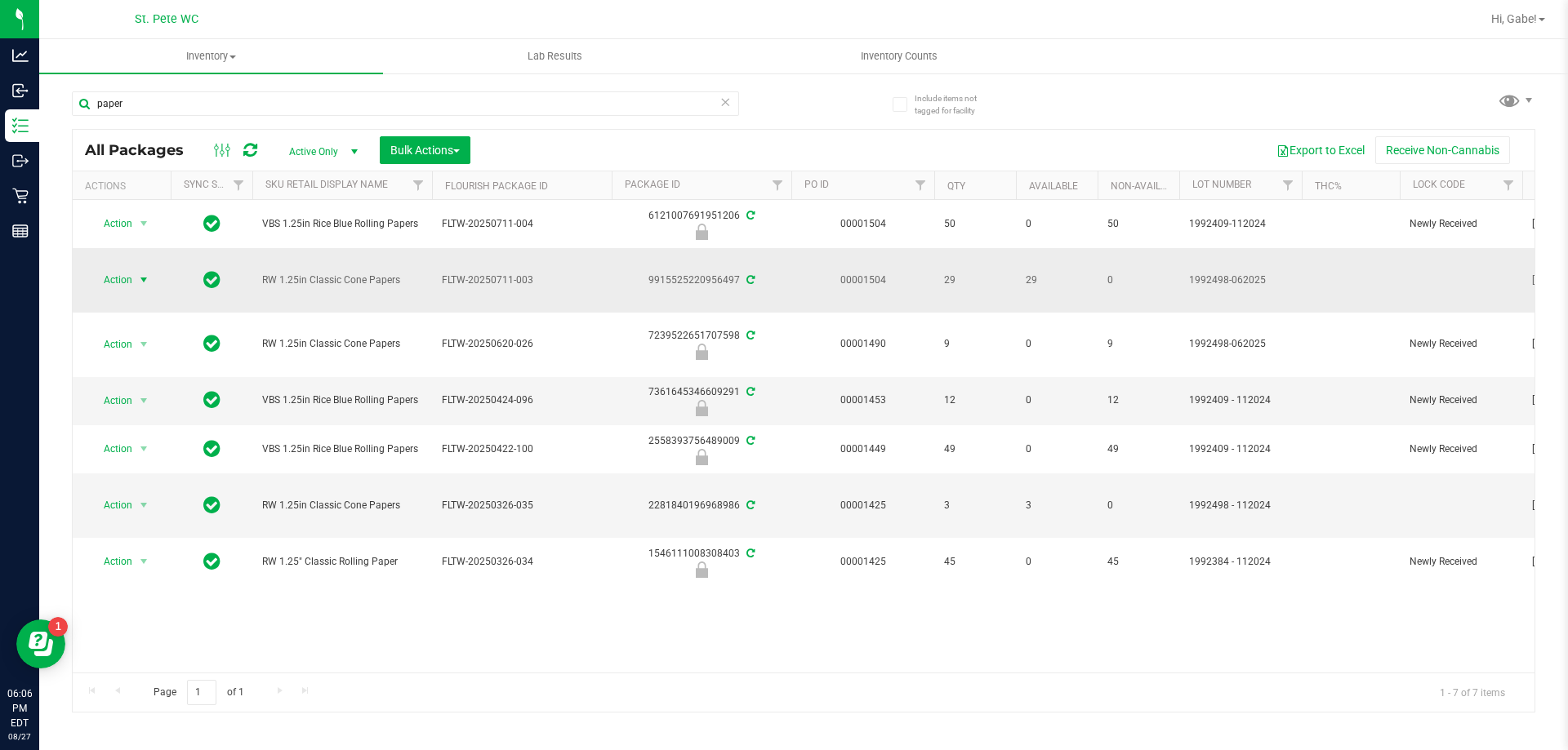
click at [119, 273] on span "Action" at bounding box center [111, 280] width 44 height 23
click at [144, 434] on li "Lock package" at bounding box center [153, 429] width 126 height 25
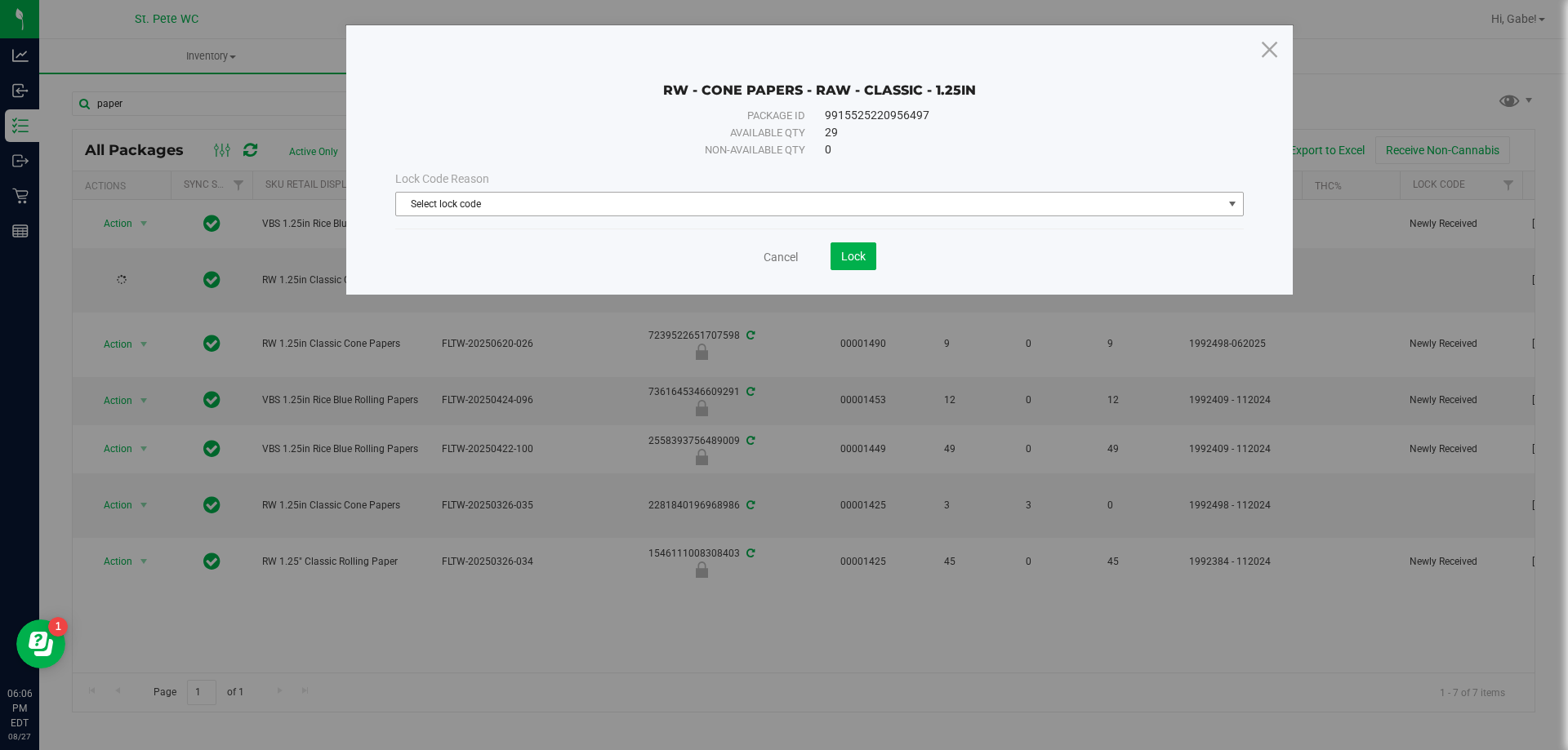
click at [752, 204] on span "Select lock code" at bounding box center [809, 204] width 827 height 23
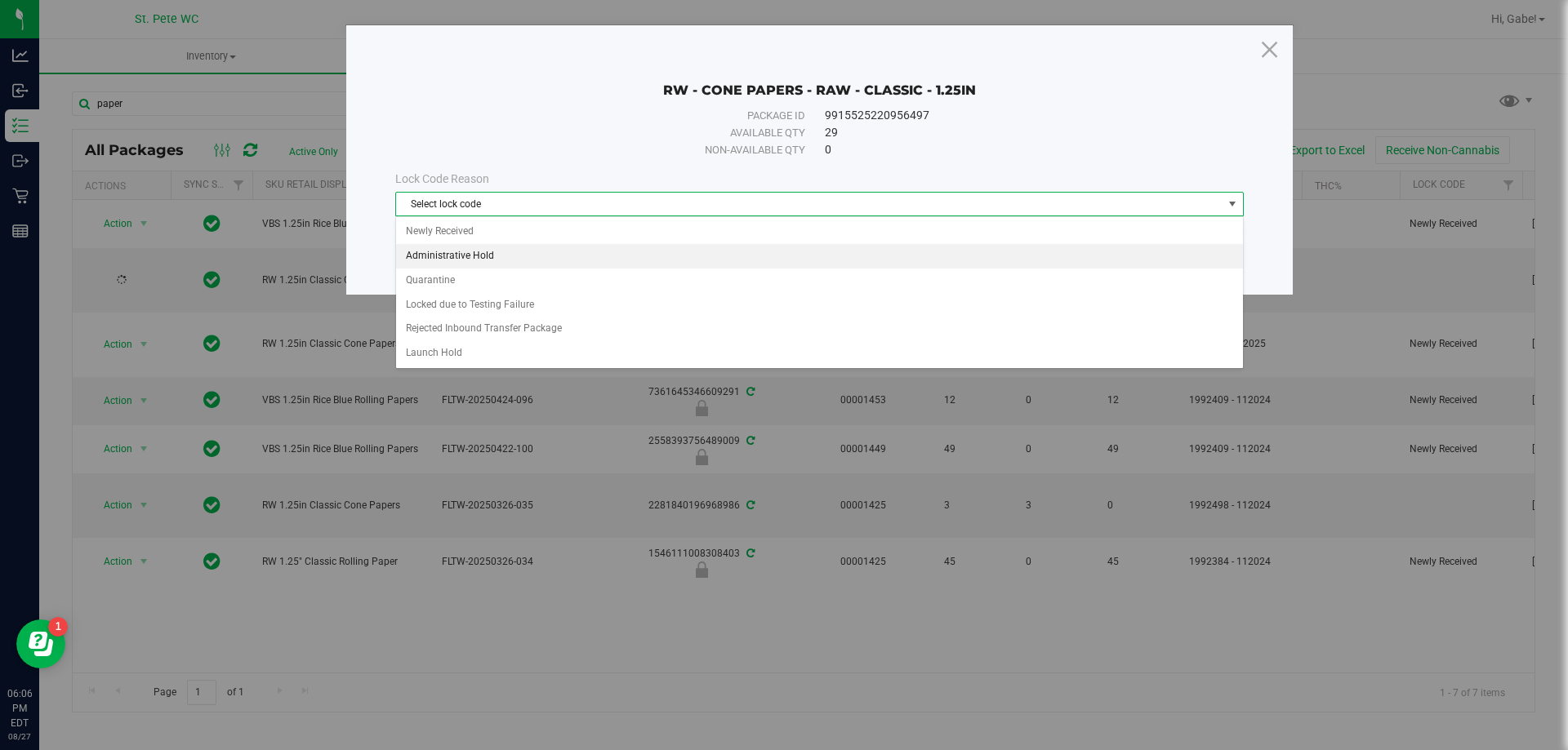
click at [536, 266] on li "Administrative Hold" at bounding box center [820, 256] width 847 height 25
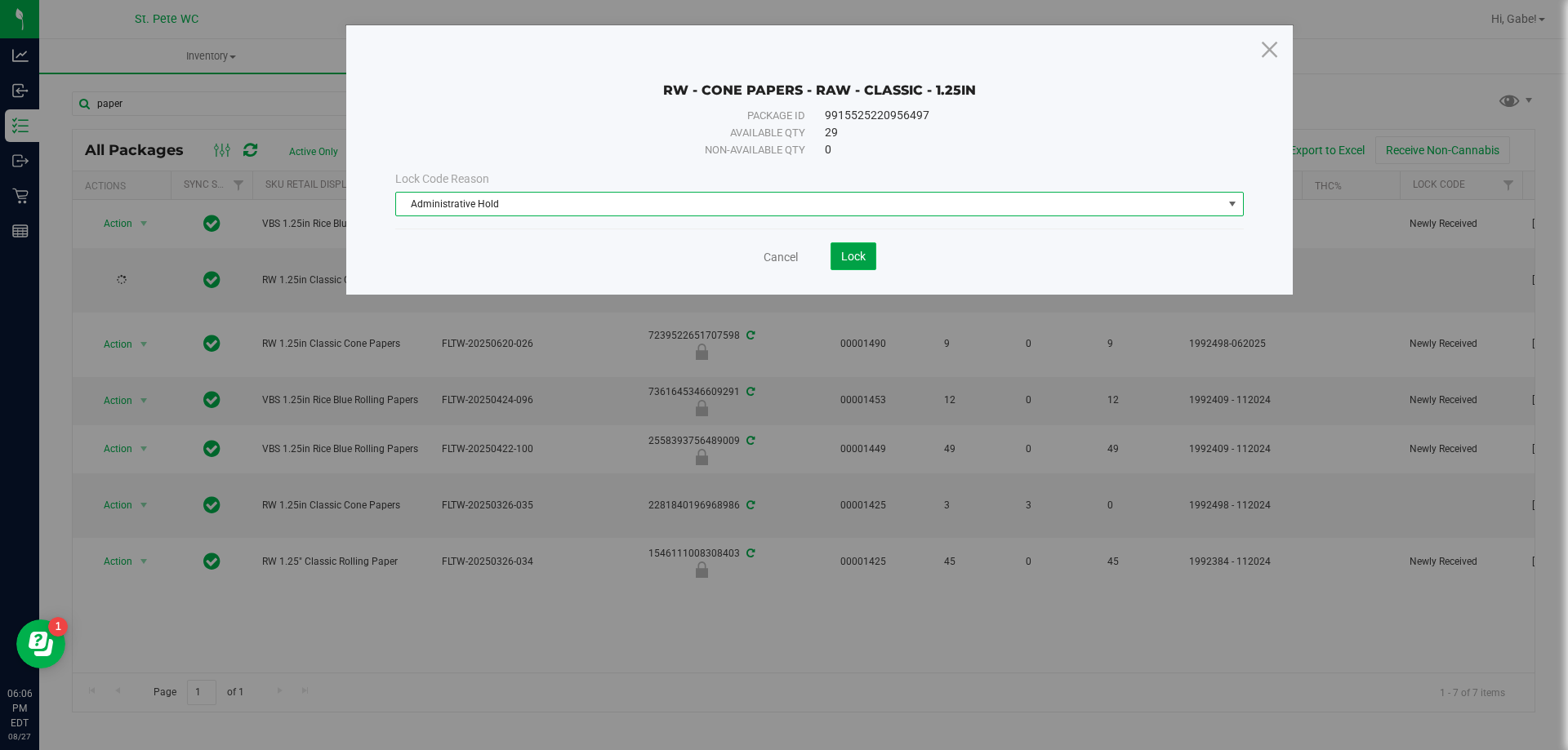
click at [842, 254] on span "Lock" at bounding box center [854, 256] width 25 height 13
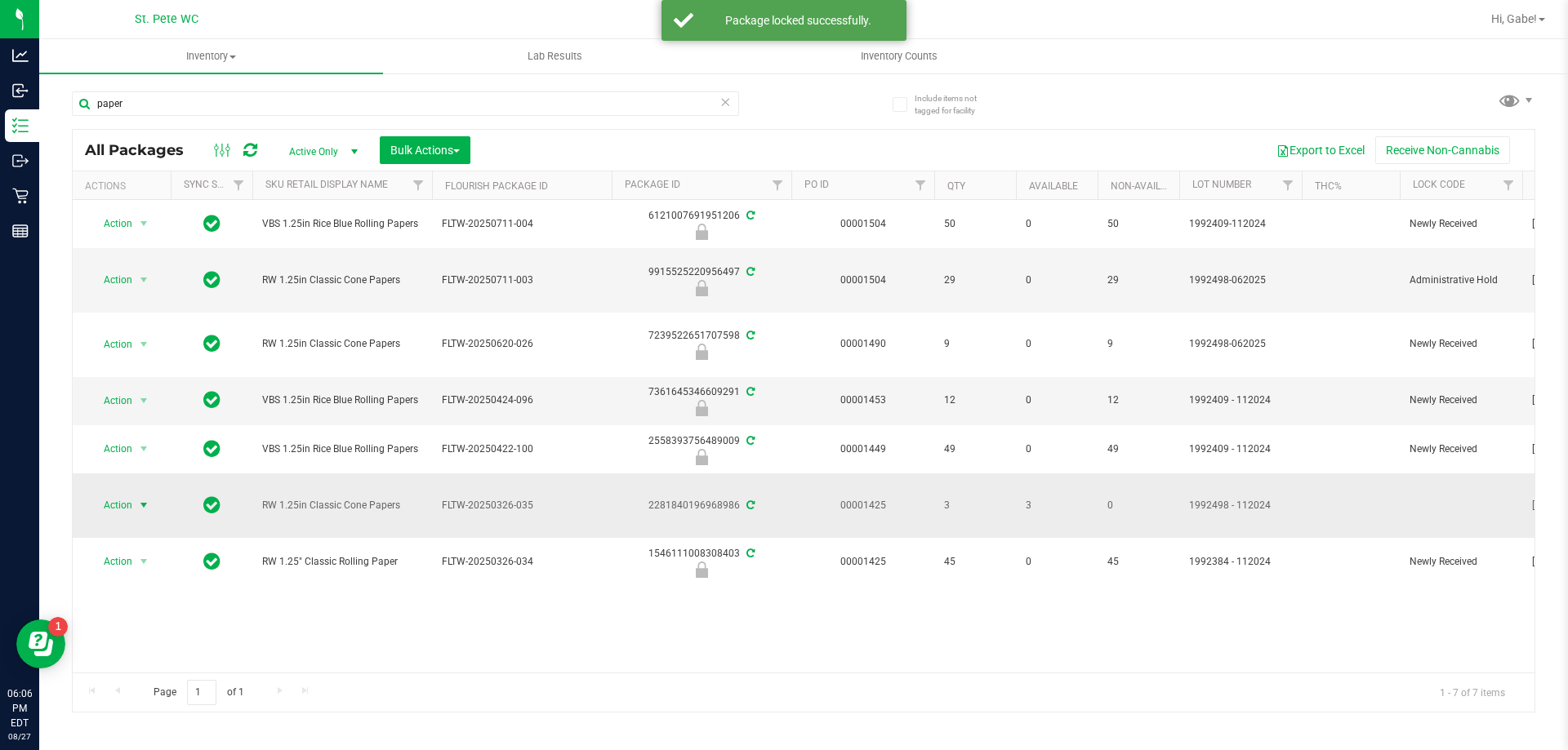
click at [124, 504] on span "Action" at bounding box center [111, 505] width 44 height 23
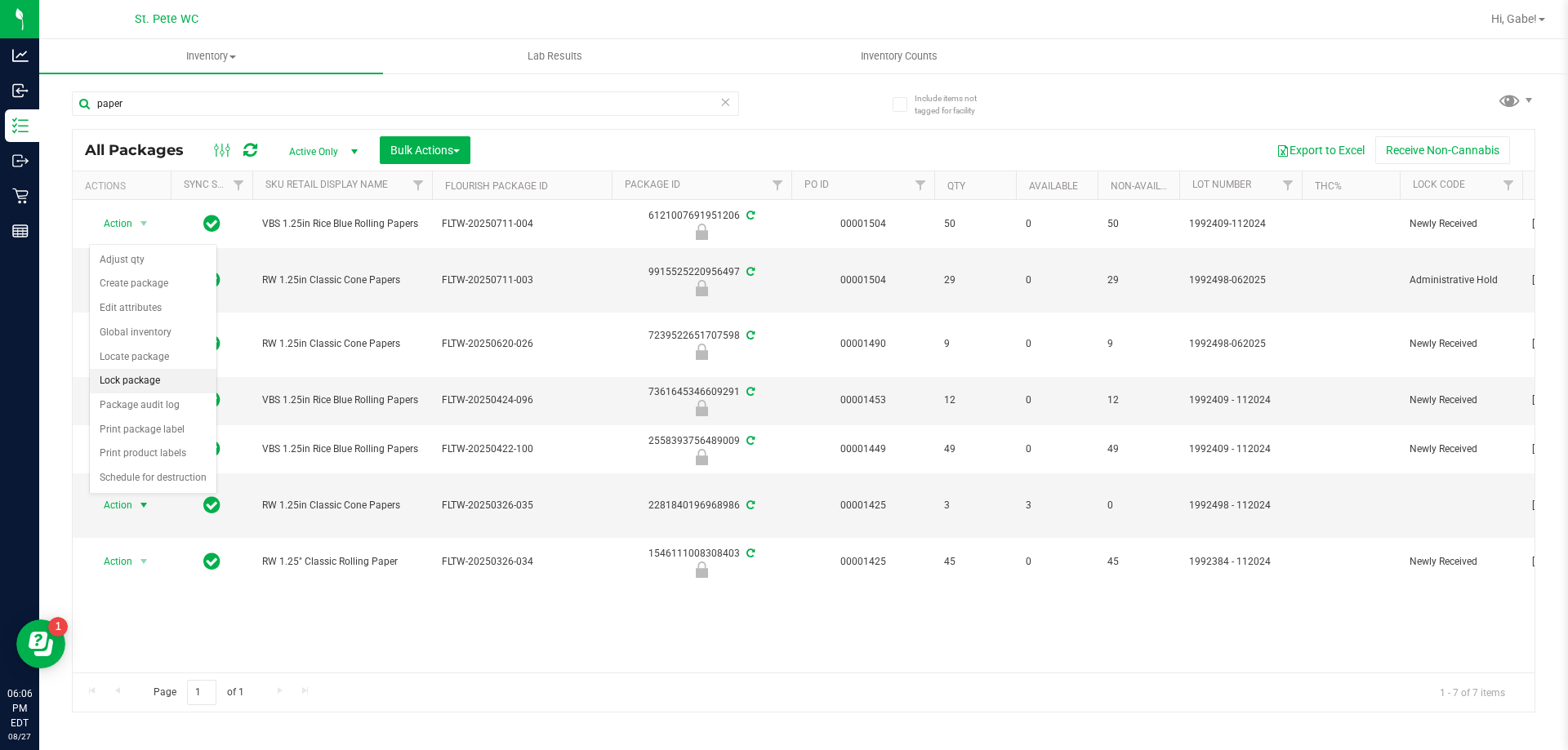
click at [137, 386] on li "Lock package" at bounding box center [153, 381] width 126 height 25
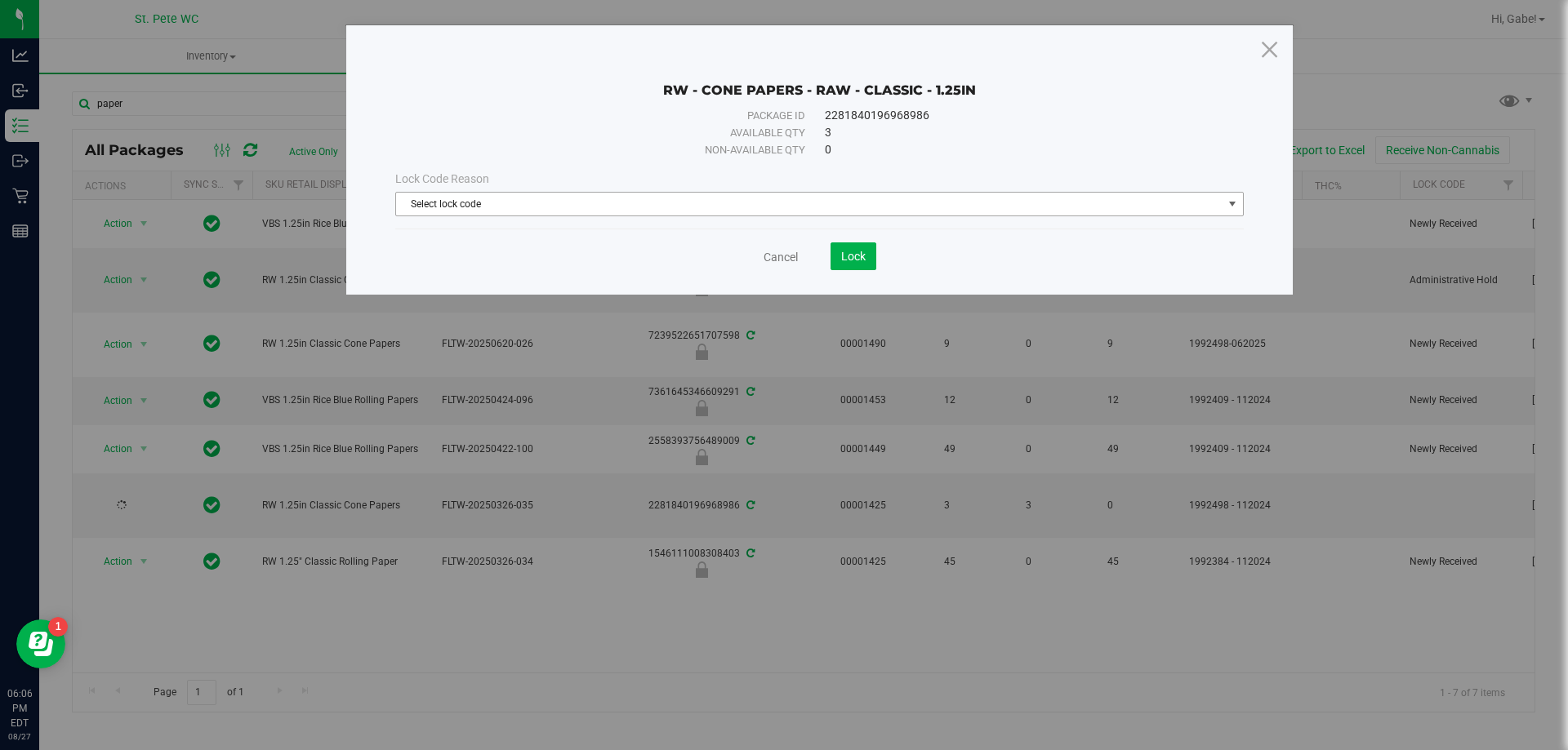
click at [682, 214] on span "Select lock code" at bounding box center [809, 204] width 827 height 23
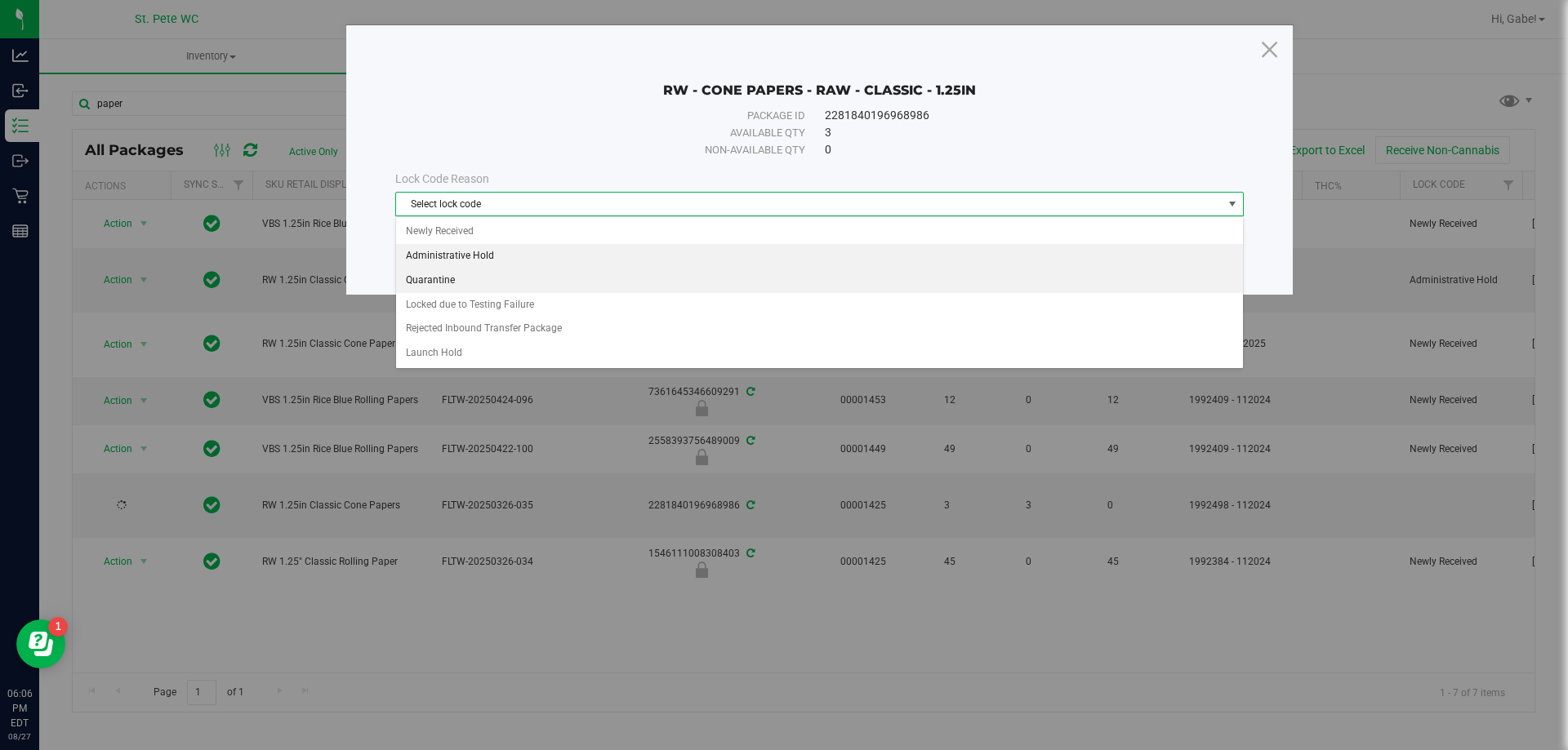
click at [586, 257] on li "Administrative Hold" at bounding box center [820, 256] width 847 height 25
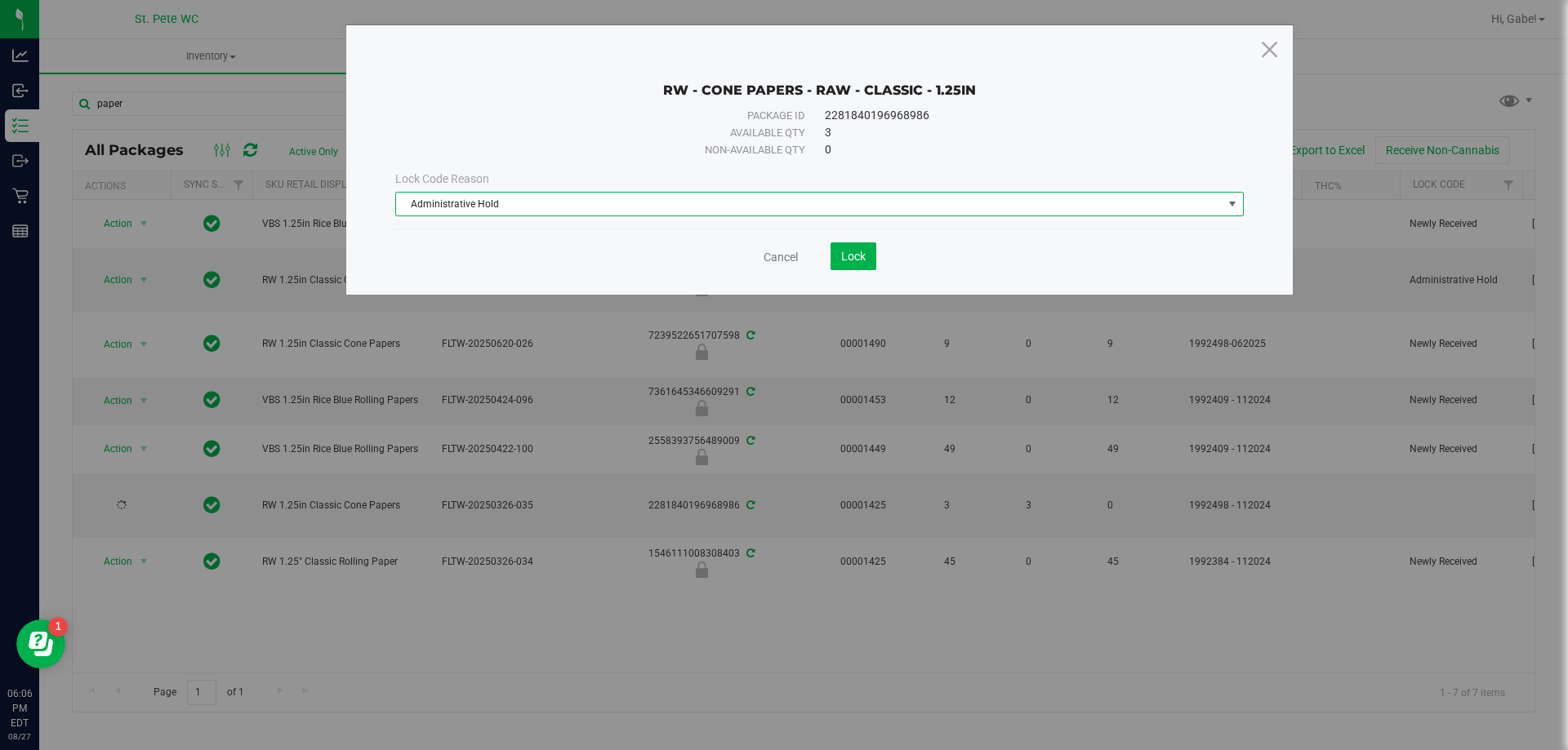
click at [845, 239] on div "Cancel Lock" at bounding box center [820, 250] width 849 height 40
click at [845, 251] on span "Lock" at bounding box center [854, 256] width 25 height 13
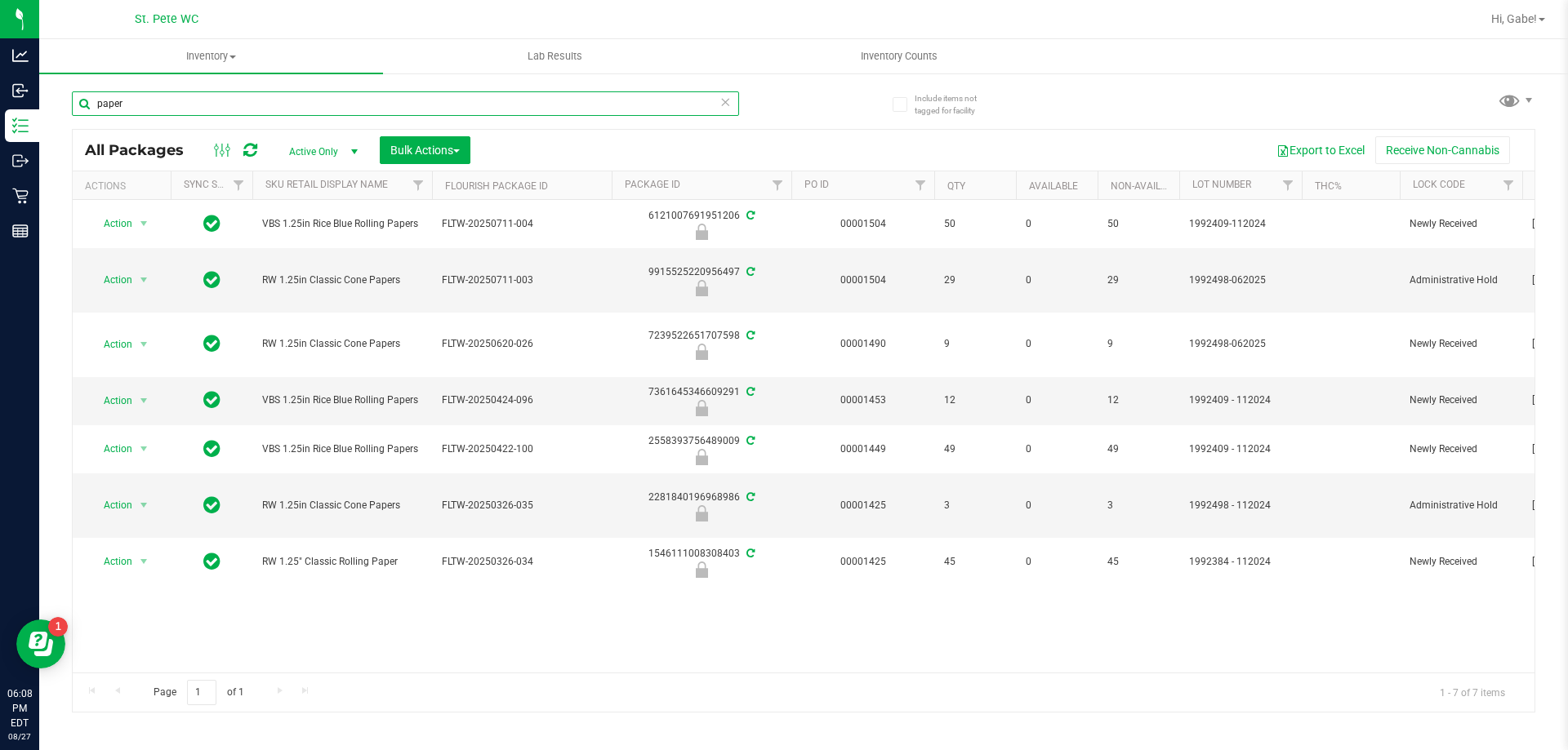
click at [380, 113] on input "paper" at bounding box center [406, 104] width 668 height 25
click at [488, 603] on div "Action Action Edit attributes Global inventory Locate package Package audit log…" at bounding box center [804, 436] width 1462 height 472
click at [274, 105] on input "paper" at bounding box center [406, 104] width 668 height 25
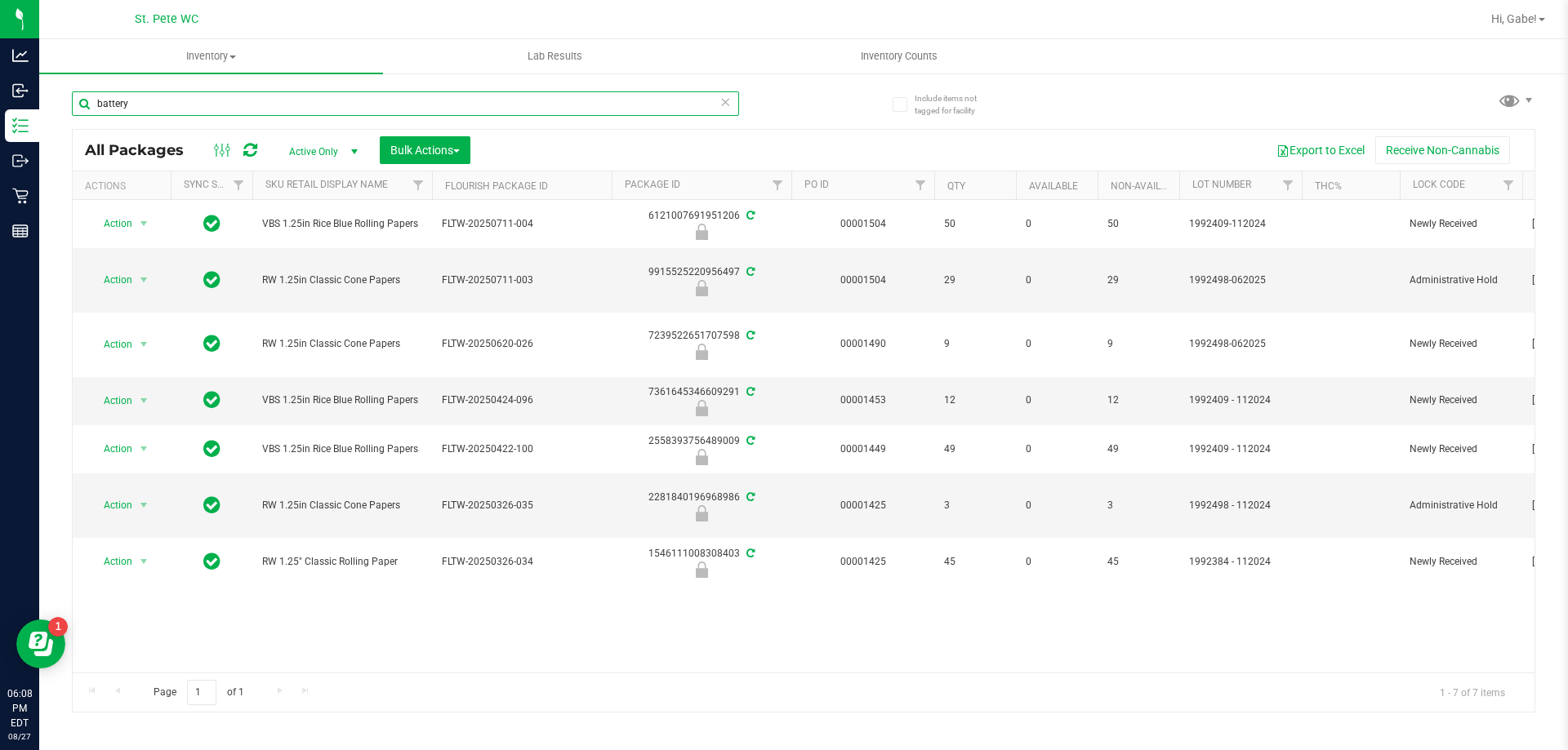
type input "battery"
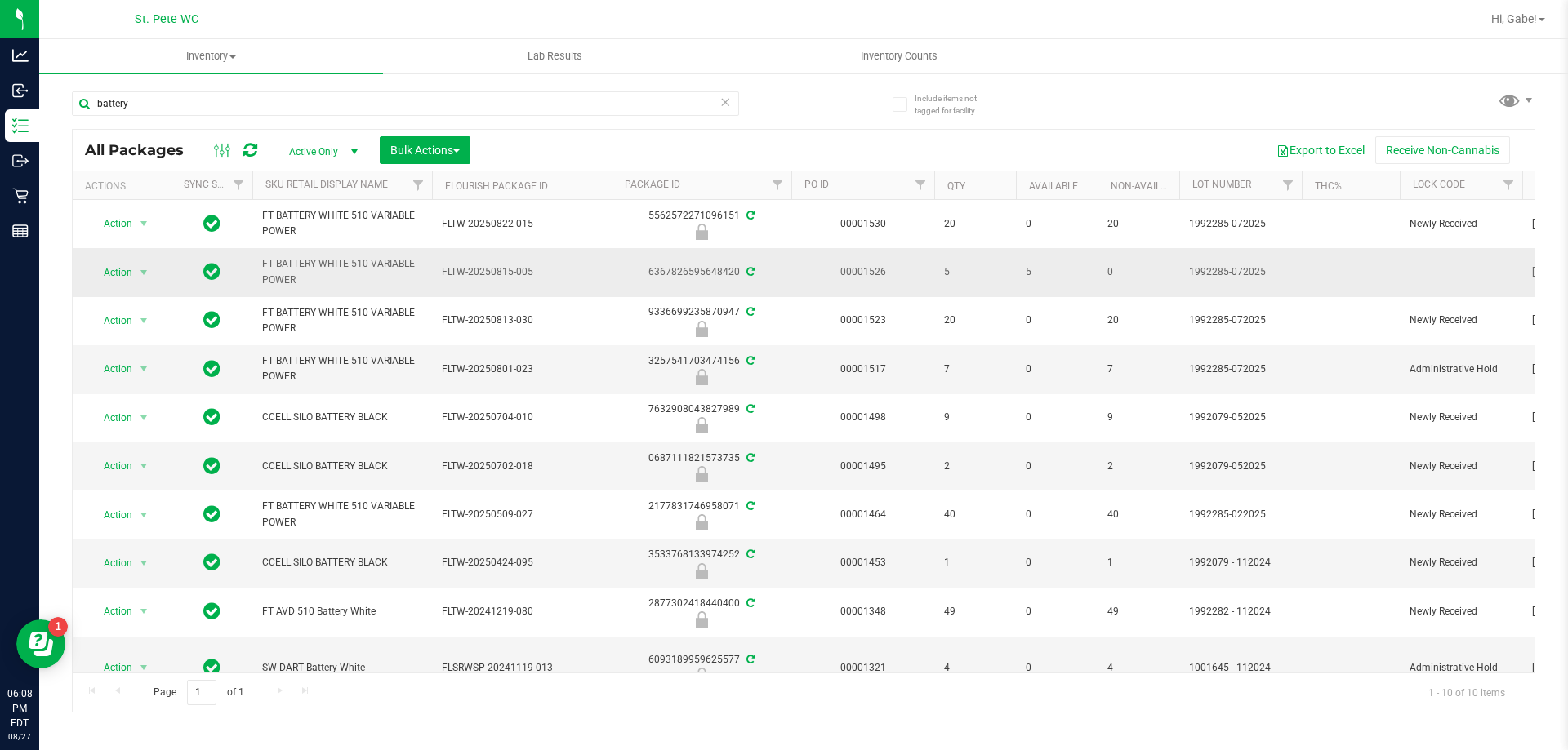
click at [138, 259] on td "Action Action Adjust qty Create package Edit attributes Global inventory Locate…" at bounding box center [122, 272] width 98 height 48
click at [134, 269] on span "select" at bounding box center [143, 272] width 20 height 23
click at [129, 422] on li "Lock package" at bounding box center [153, 422] width 126 height 25
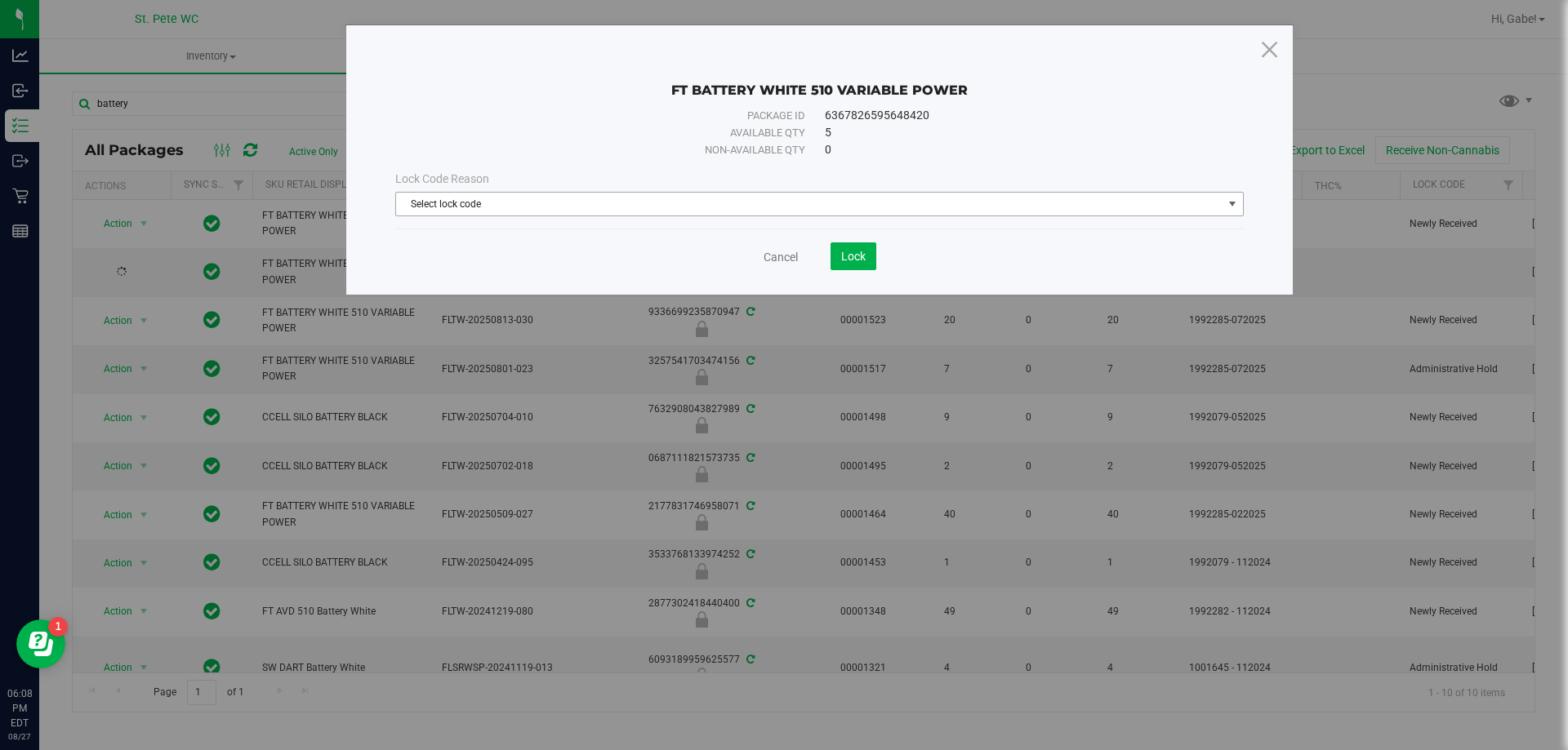
click at [760, 203] on span "Select lock code" at bounding box center [809, 204] width 827 height 23
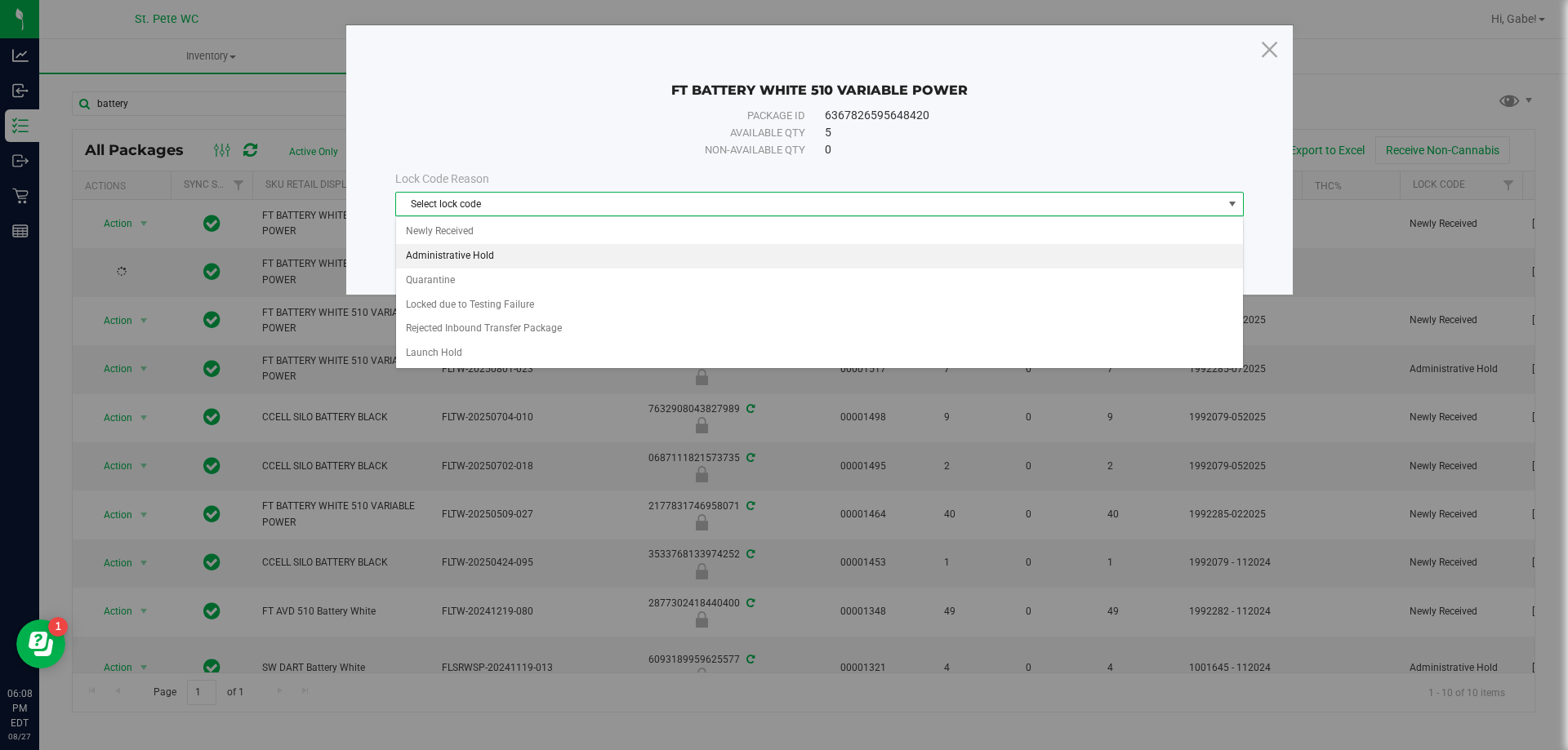
click at [541, 256] on li "Administrative Hold" at bounding box center [820, 256] width 847 height 25
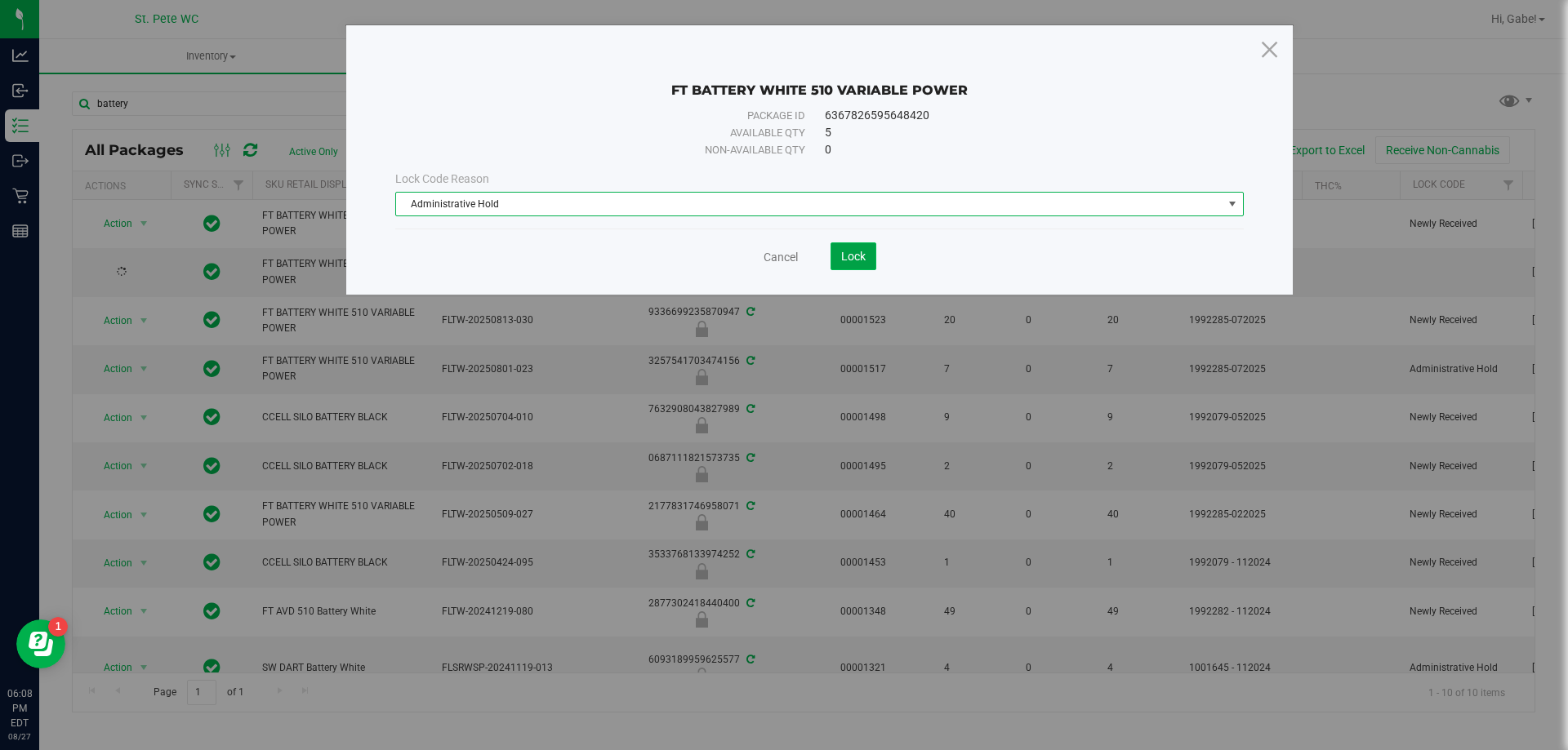
click at [869, 249] on button "Lock" at bounding box center [853, 256] width 46 height 28
